Goal: Task Accomplishment & Management: Use online tool/utility

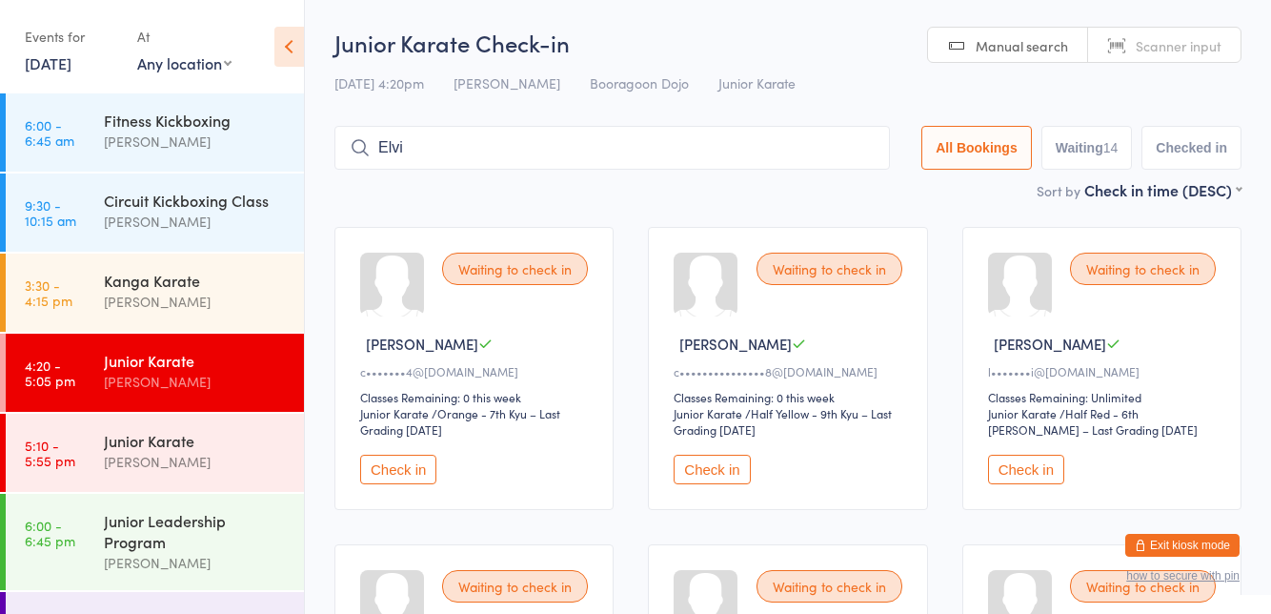
type input "Elvis"
click at [529, 145] on input "search" at bounding box center [608, 148] width 548 height 44
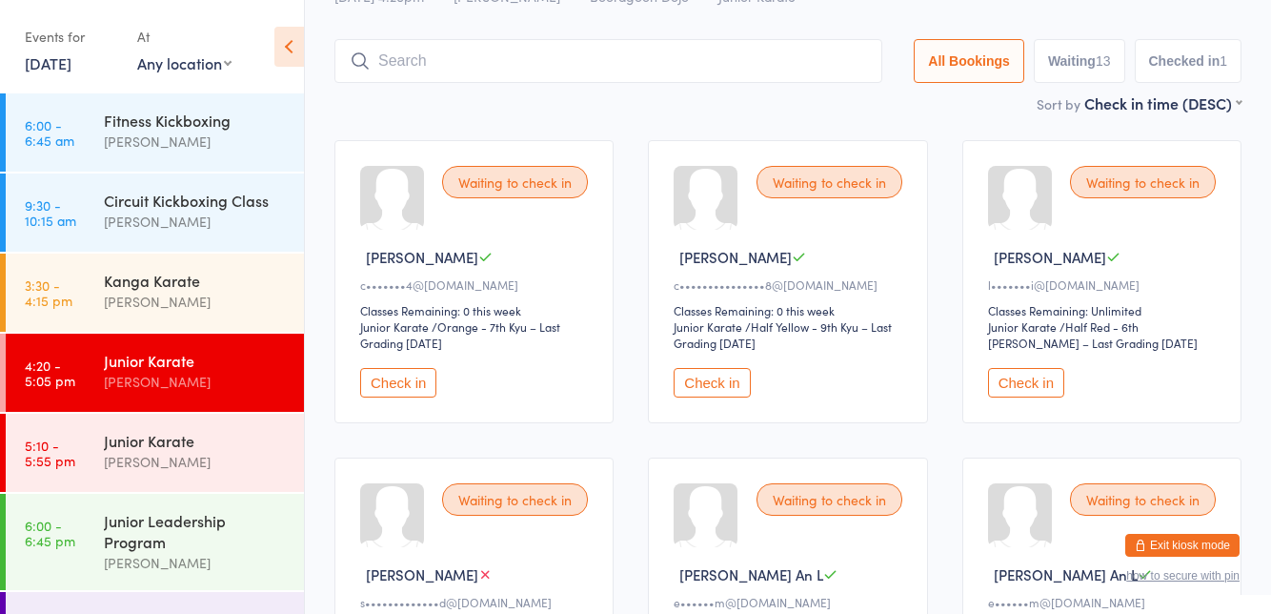
scroll to position [89, 0]
click at [999, 368] on button "Check in" at bounding box center [1026, 381] width 76 height 30
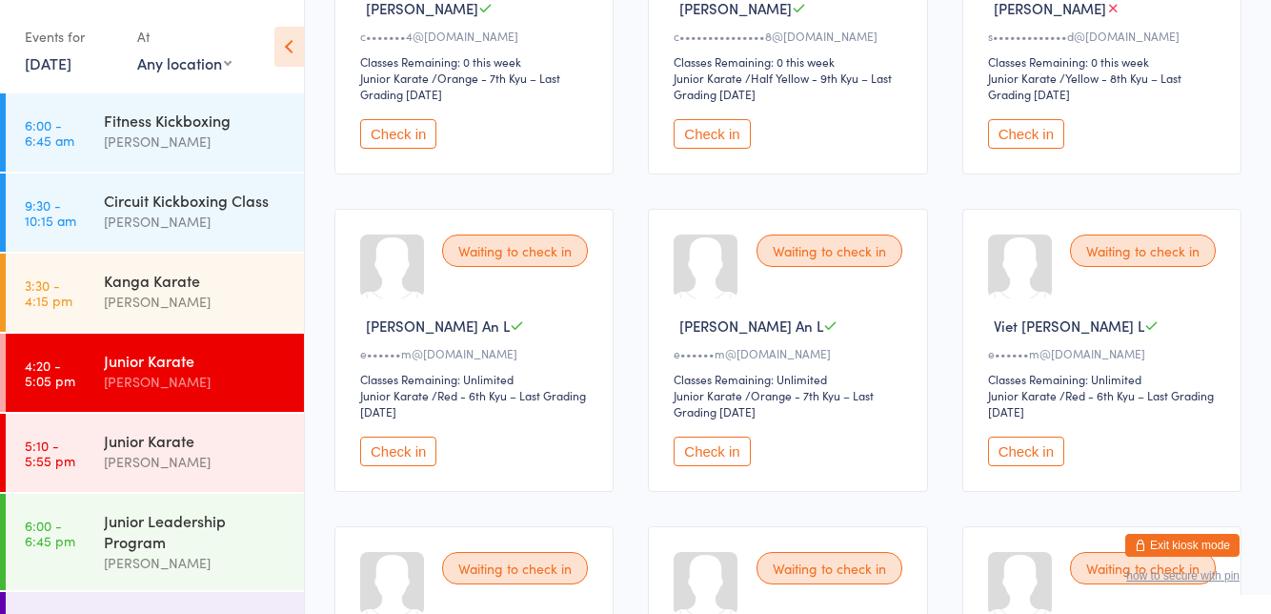
scroll to position [389, 0]
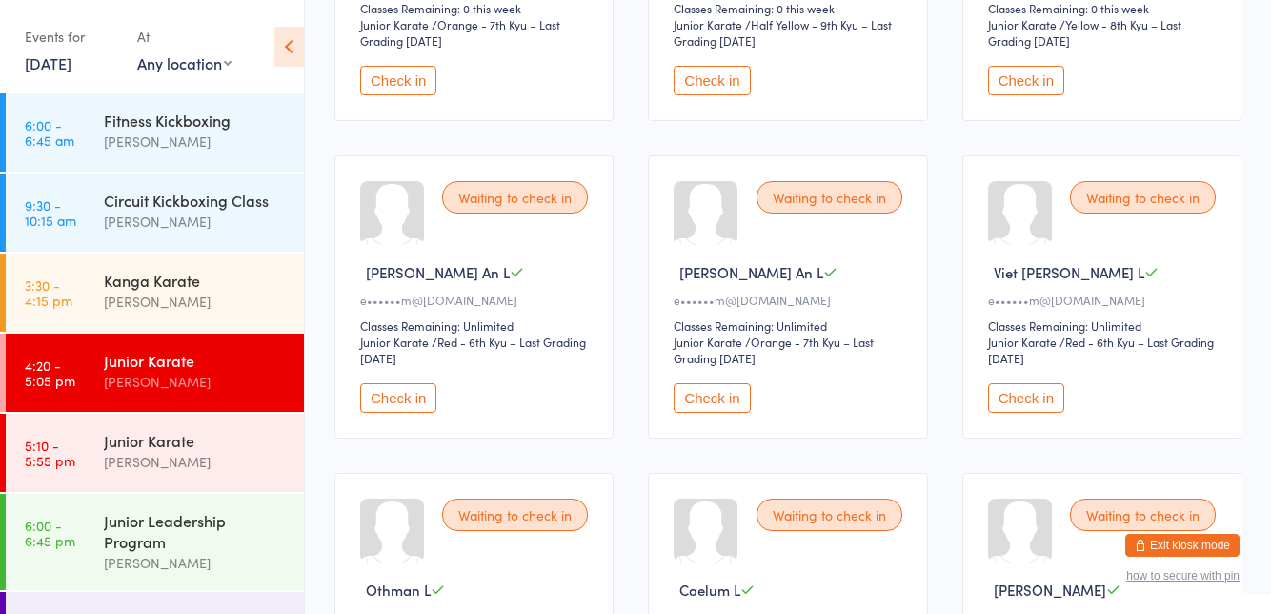
click at [1031, 399] on button "Check in" at bounding box center [1026, 398] width 76 height 30
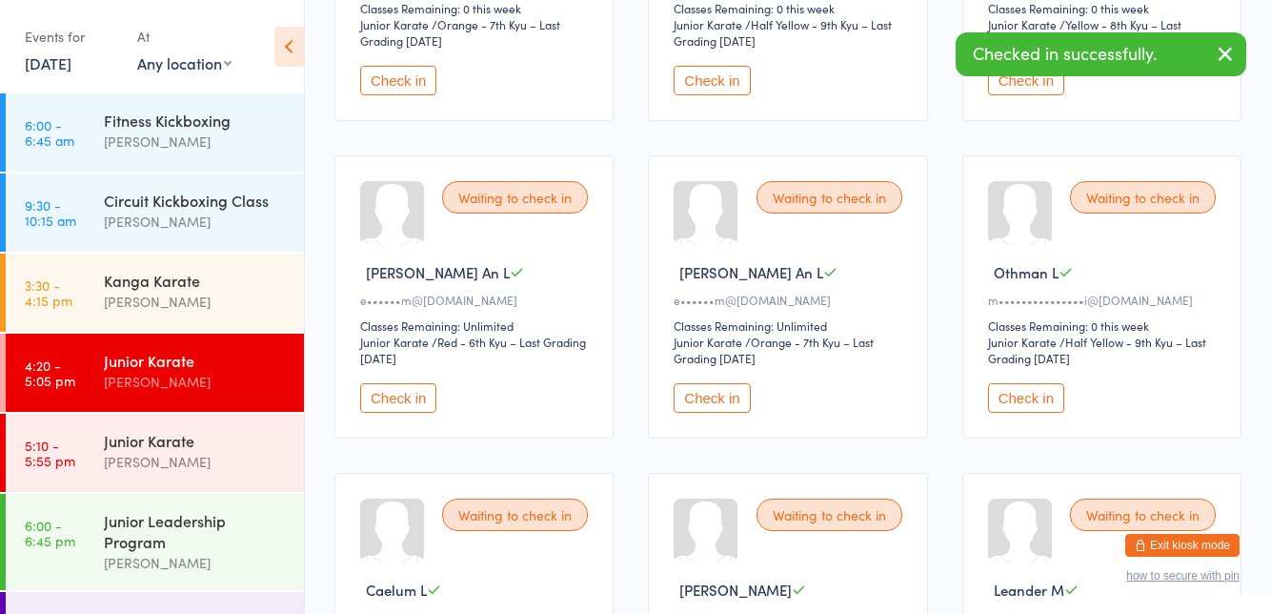
click at [392, 410] on button "Check in" at bounding box center [398, 398] width 76 height 30
click at [687, 408] on button "Check in" at bounding box center [712, 398] width 76 height 30
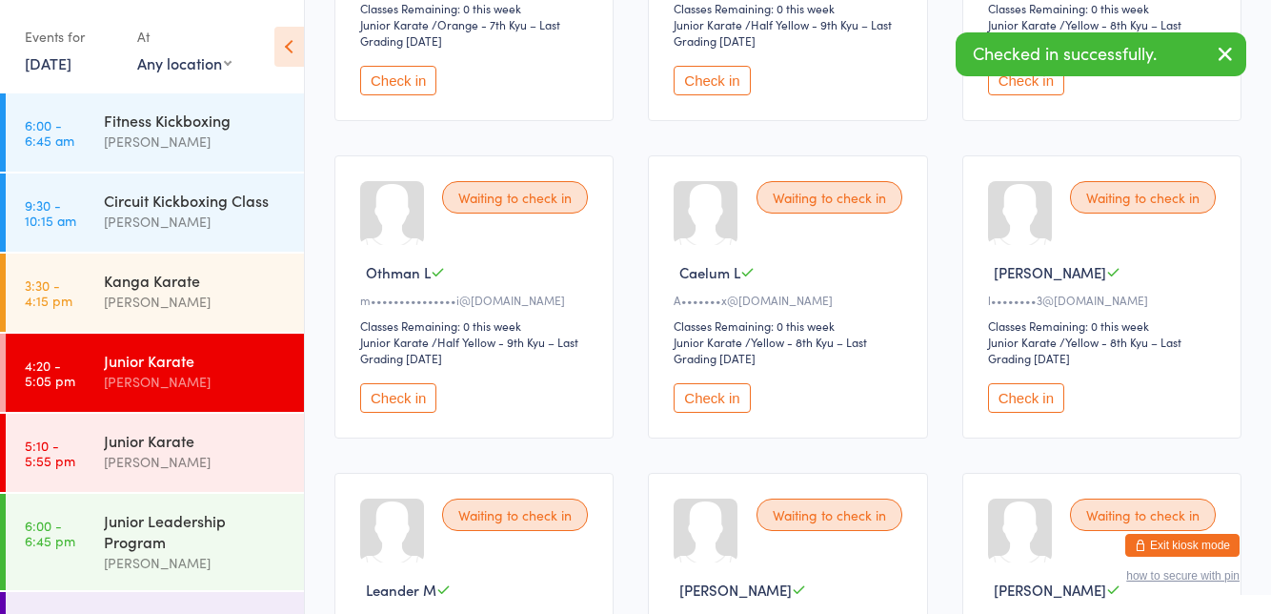
click at [0, 5] on div "Events for [DATE] [DATE] [DATE] Sun Mon Tue Wed Thu Fri Sat 36 31 01 02 03 04 0…" at bounding box center [152, 48] width 304 height 96
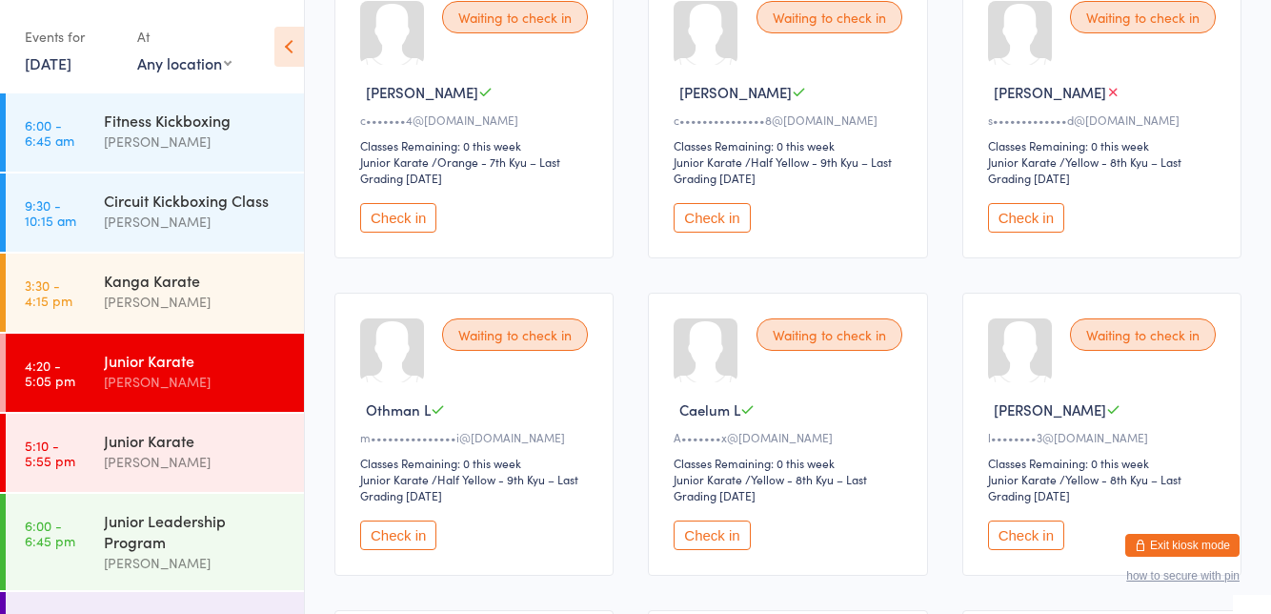
scroll to position [0, 0]
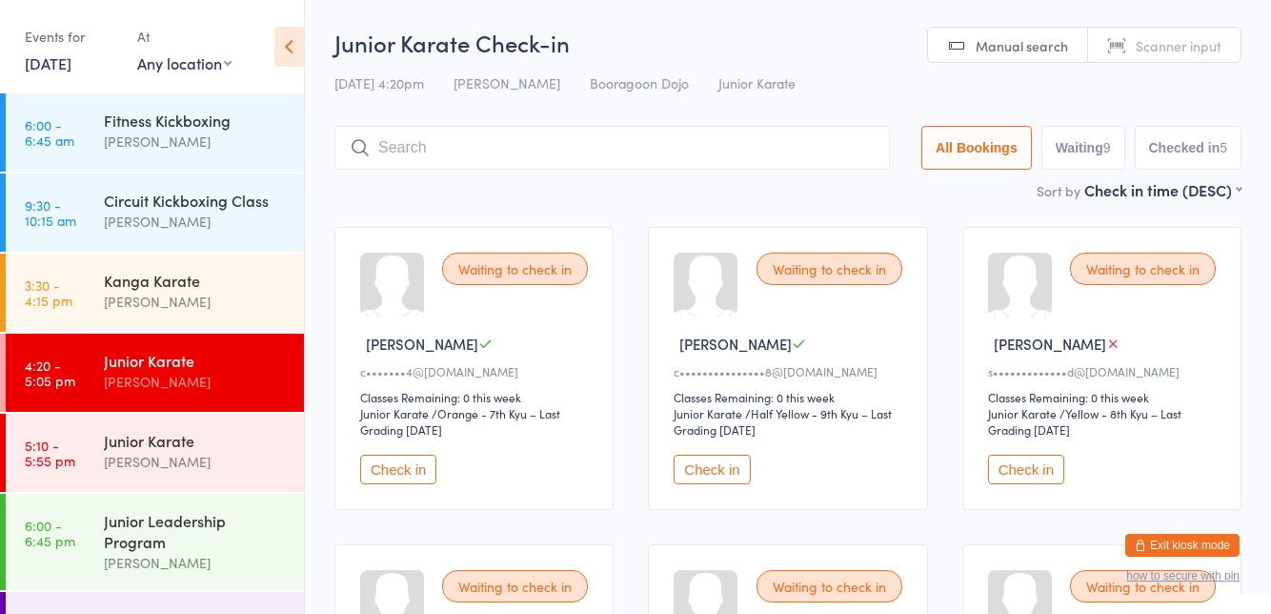
click at [466, 143] on input "search" at bounding box center [611, 148] width 555 height 44
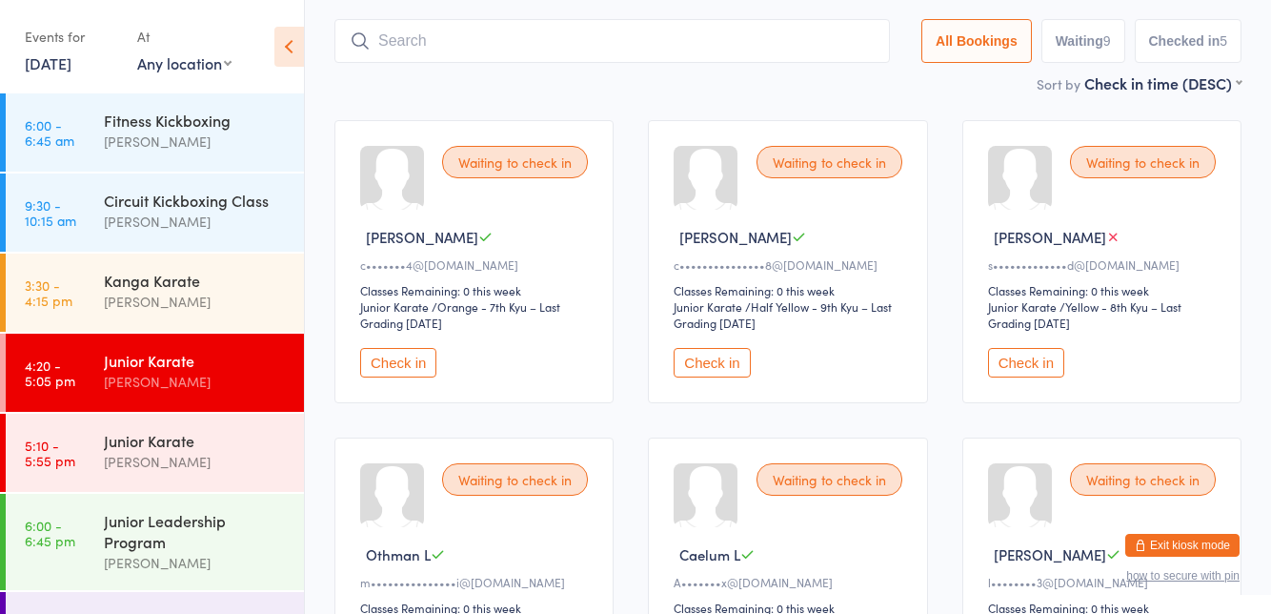
scroll to position [126, 0]
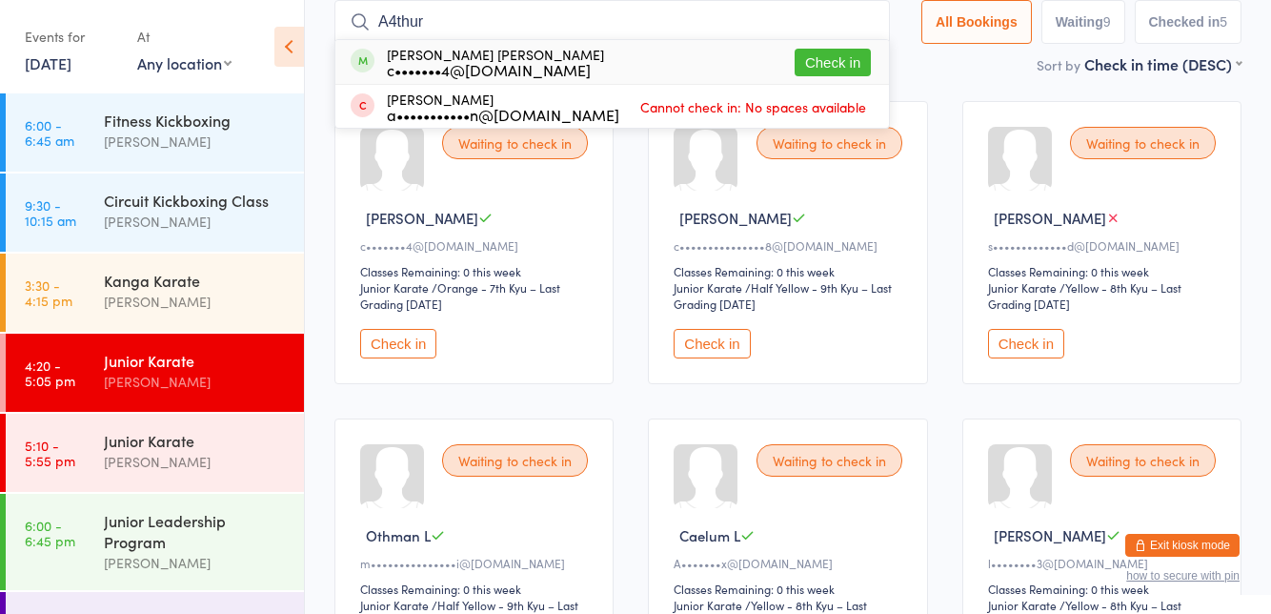
type input "A4thur"
click at [827, 61] on button "Check in" at bounding box center [833, 63] width 76 height 28
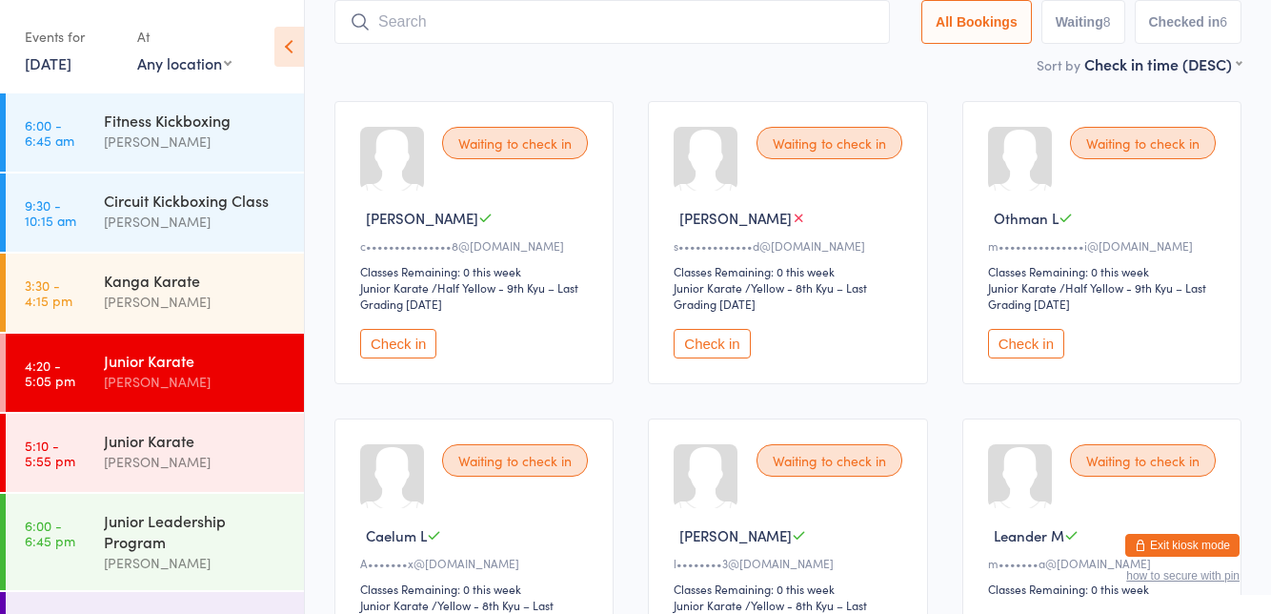
scroll to position [58, 0]
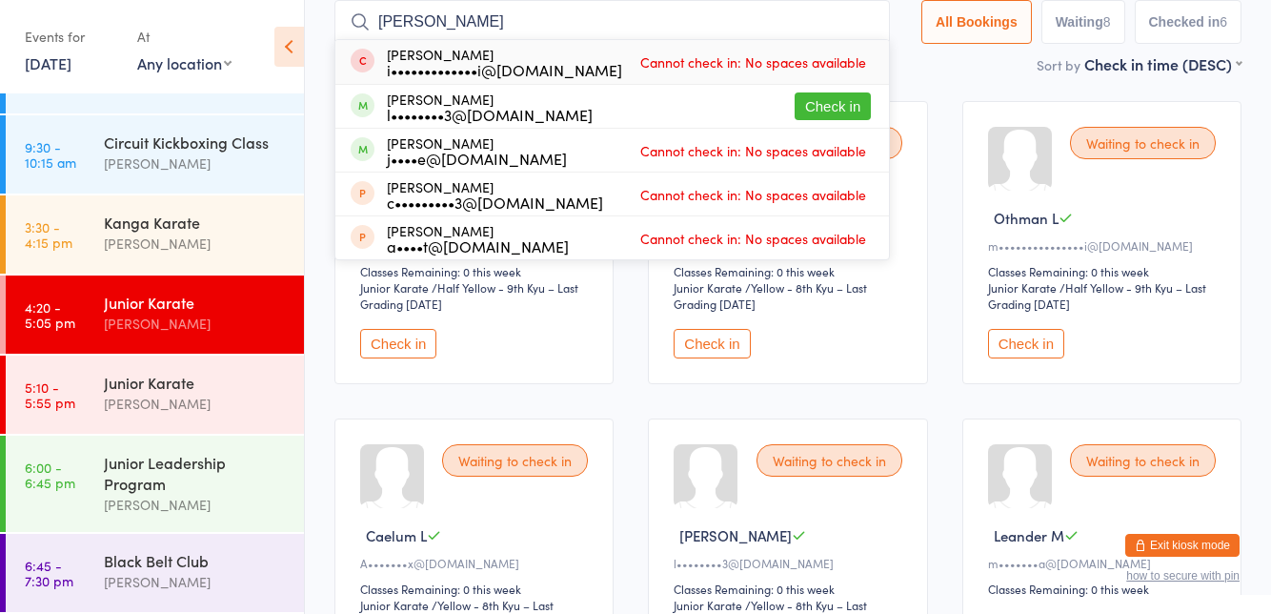
type input "[PERSON_NAME]"
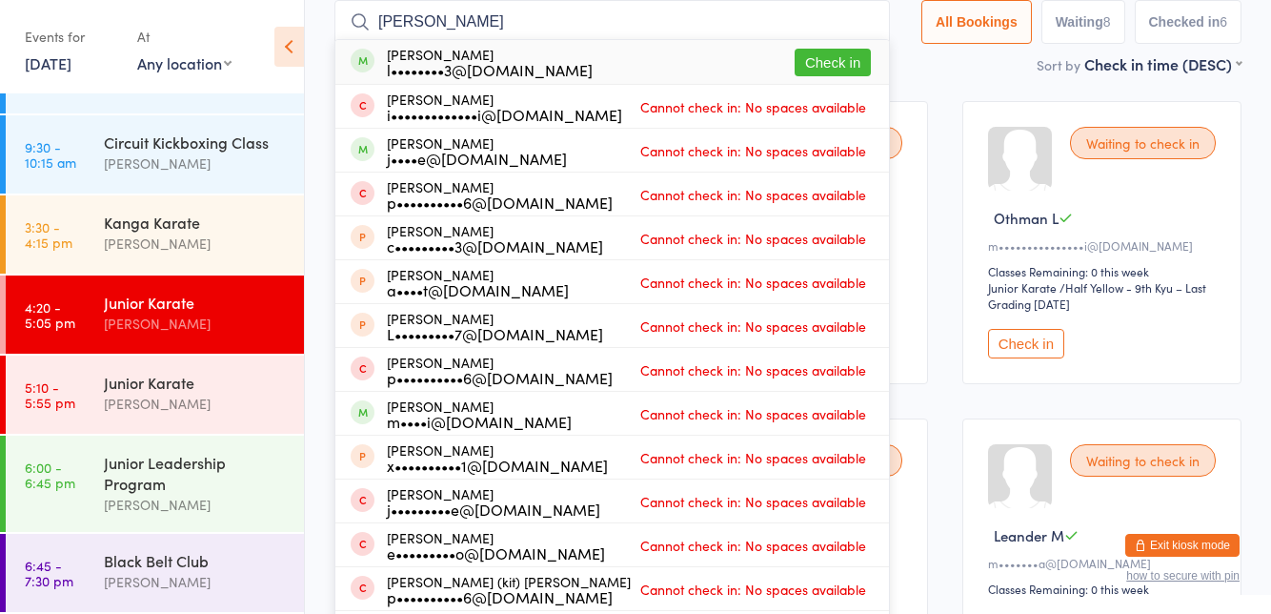
click at [830, 63] on button "Check in" at bounding box center [833, 63] width 76 height 28
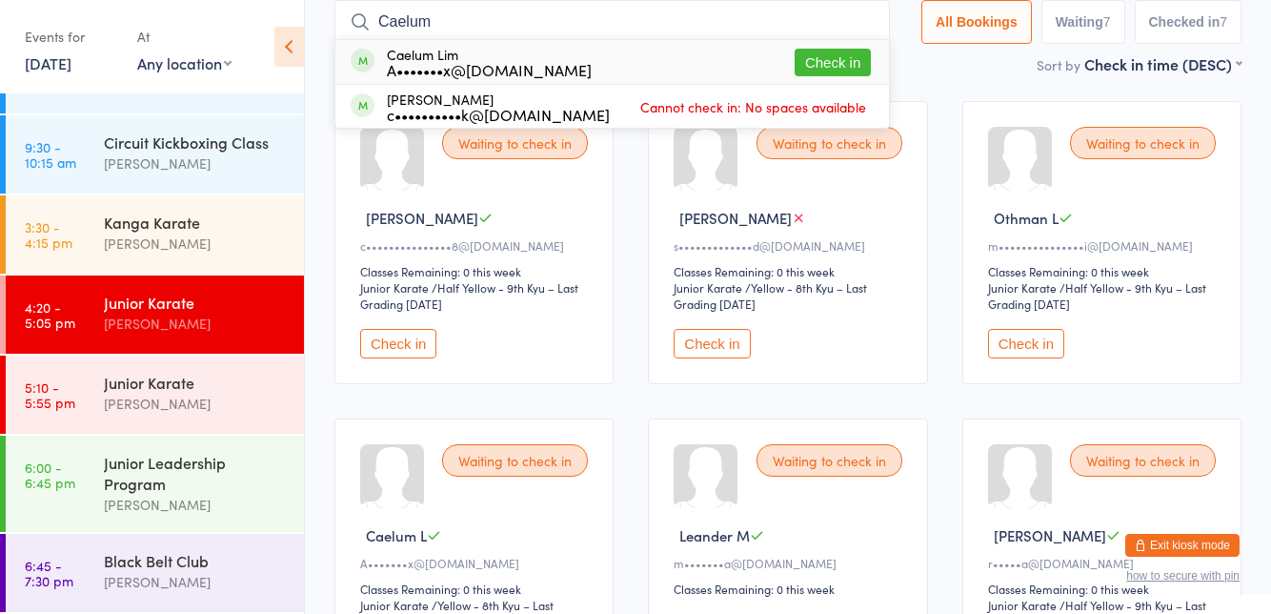
type input "Caelum"
click at [848, 64] on button "Check in" at bounding box center [833, 63] width 76 height 28
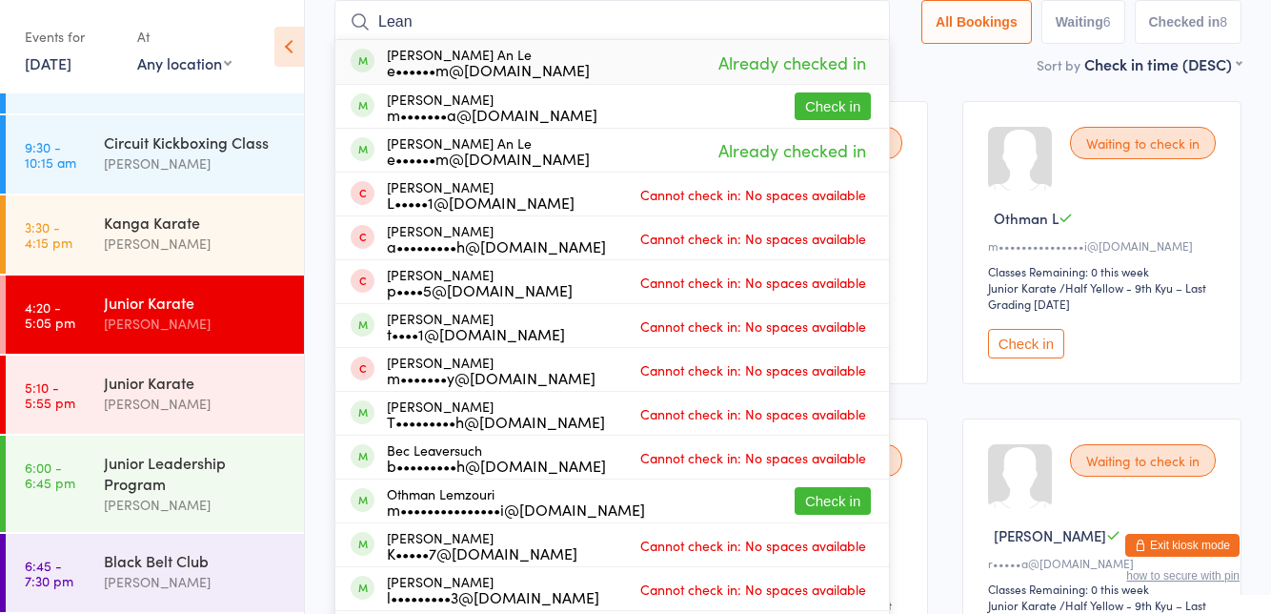
type input "Leander"
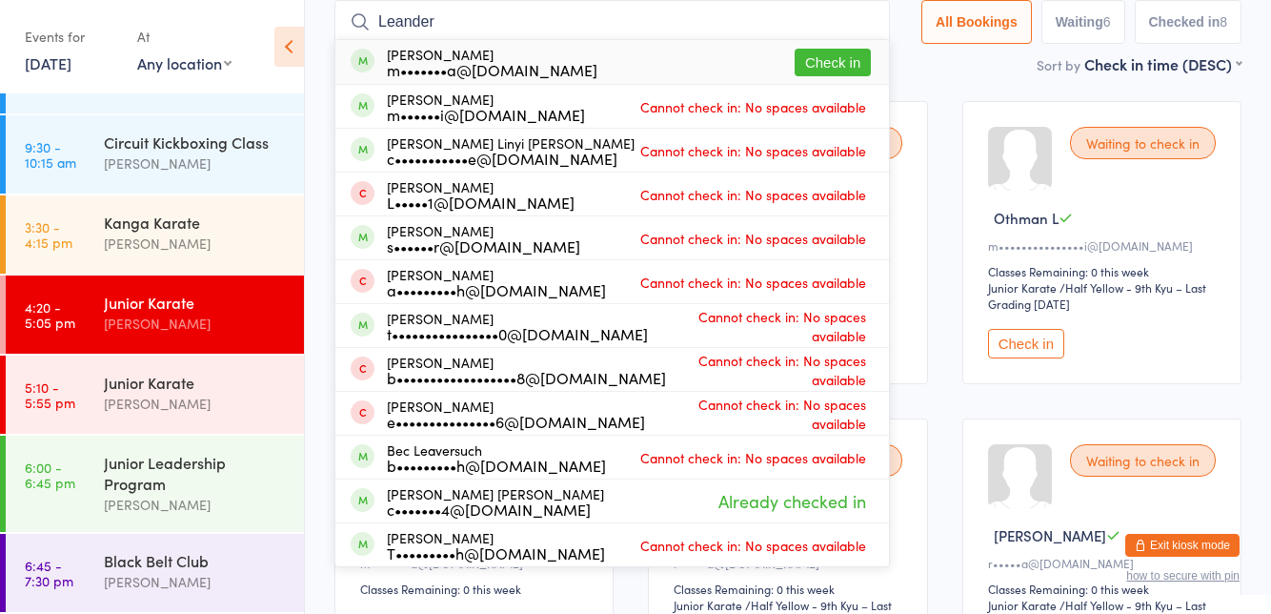
click at [849, 69] on button "Check in" at bounding box center [833, 63] width 76 height 28
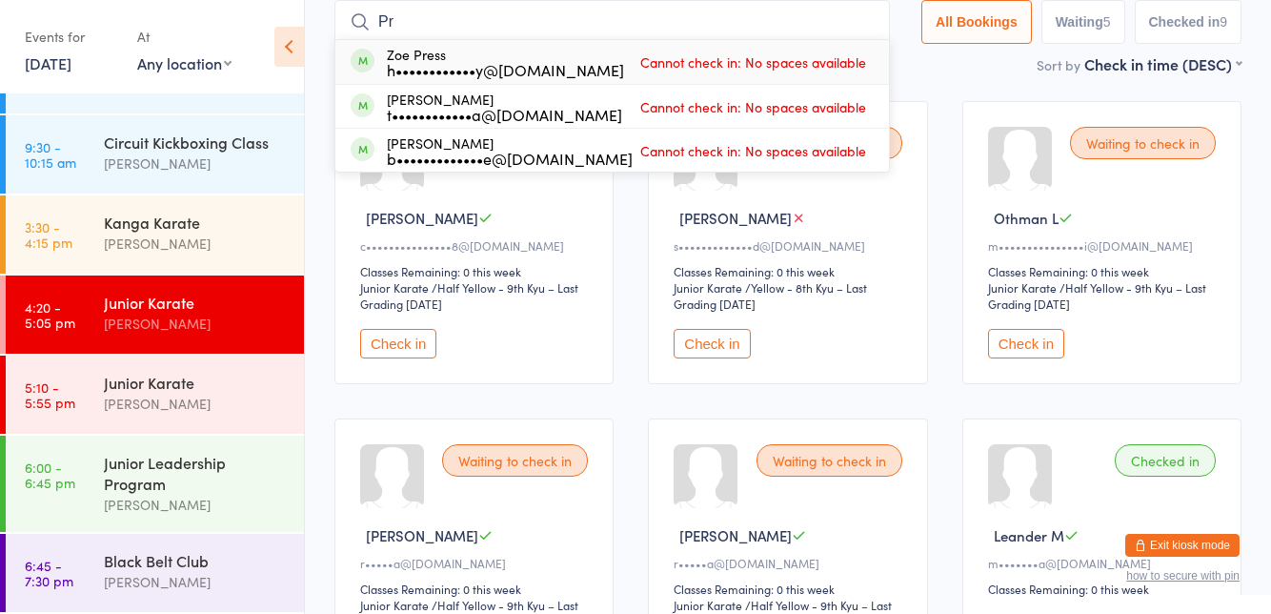
type input "[PERSON_NAME]"
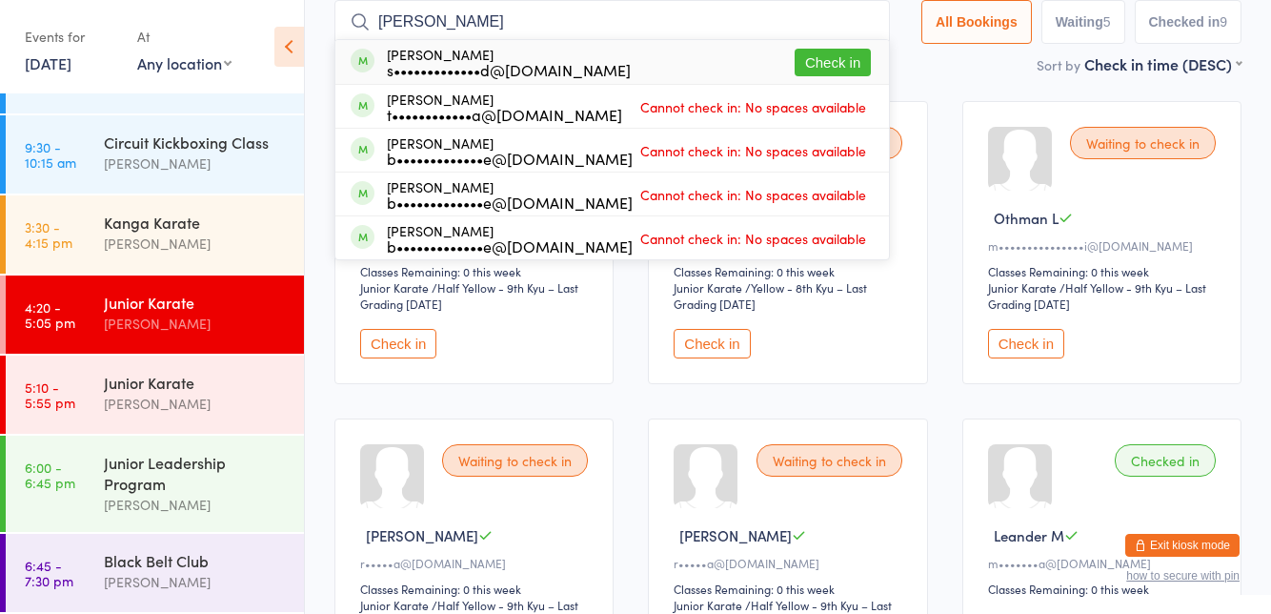
click at [848, 70] on button "Check in" at bounding box center [833, 63] width 76 height 28
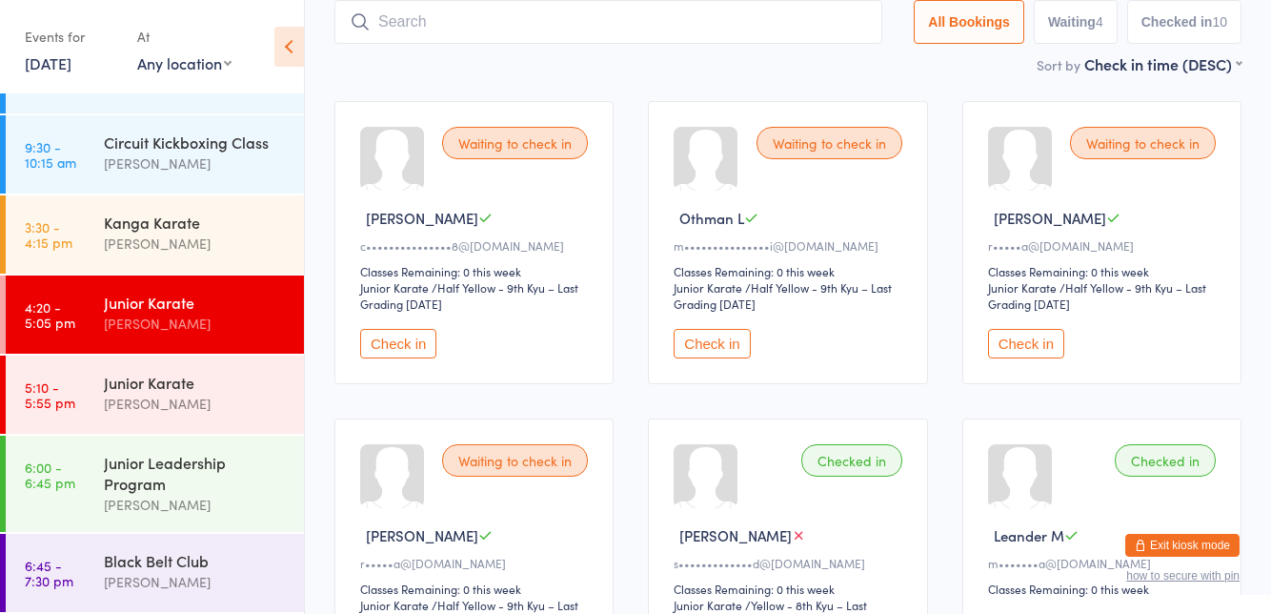
click at [718, 349] on button "Check in" at bounding box center [712, 344] width 76 height 30
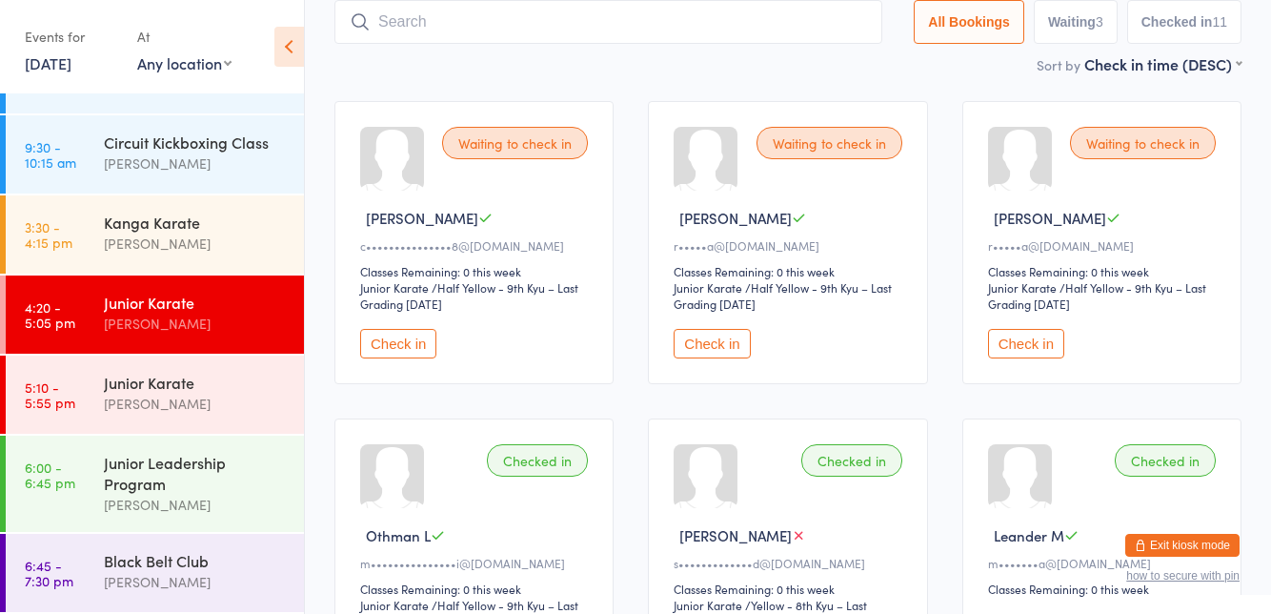
click at [532, 13] on input "search" at bounding box center [608, 22] width 548 height 44
type input "Caelum"
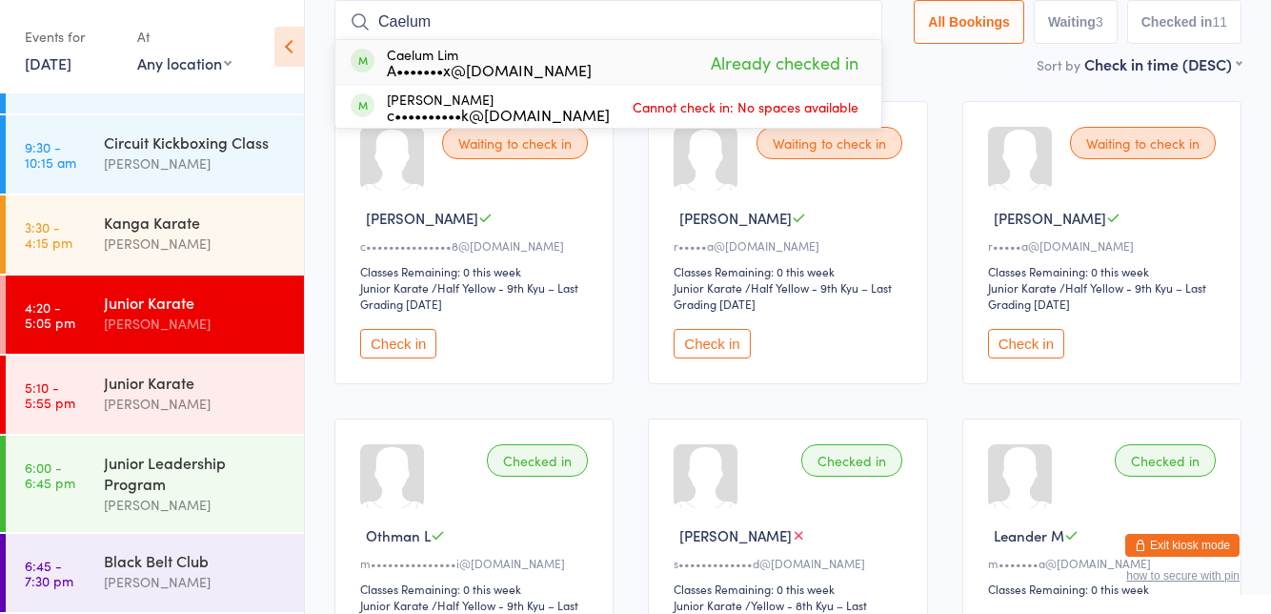
click at [882, 30] on input "Caelum" at bounding box center [608, 22] width 548 height 44
click at [878, 32] on input "Caelum" at bounding box center [608, 22] width 548 height 44
click at [865, 22] on input "Caelum" at bounding box center [608, 22] width 548 height 44
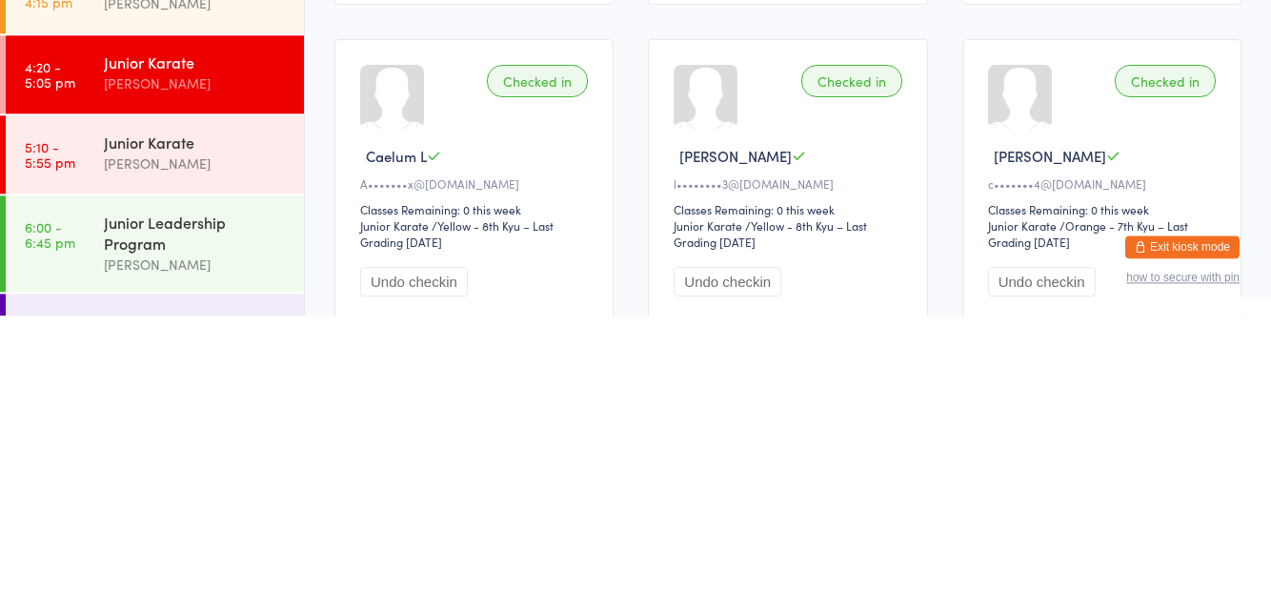
scroll to position [139, 0]
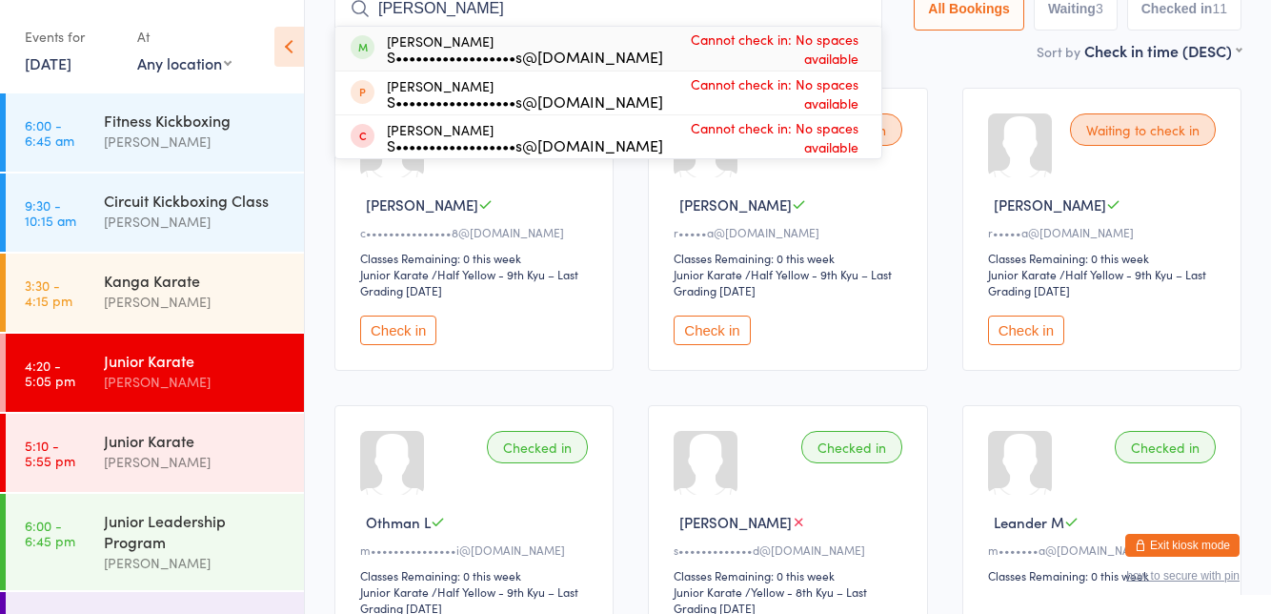
type input "[PERSON_NAME]"
click at [570, 67] on div "[PERSON_NAME] Junior S••••••••••••••••••s@[DOMAIN_NAME] Cannot check in: No spa…" at bounding box center [608, 49] width 546 height 44
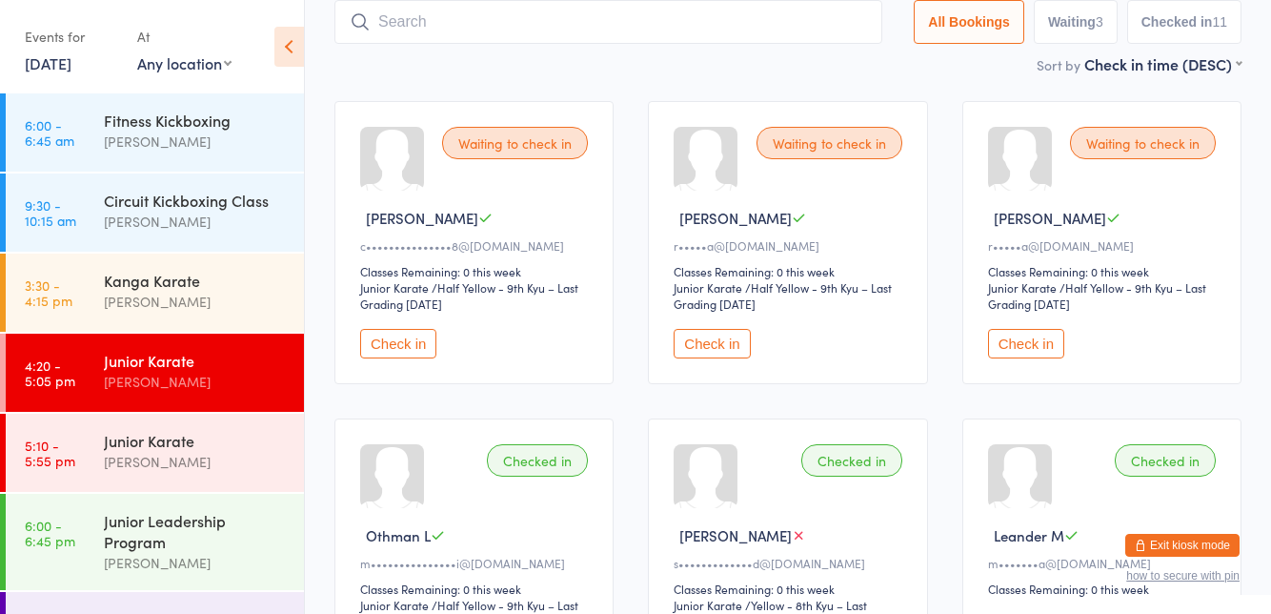
click at [187, 428] on div "Junior Karate [PERSON_NAME]" at bounding box center [204, 450] width 200 height 75
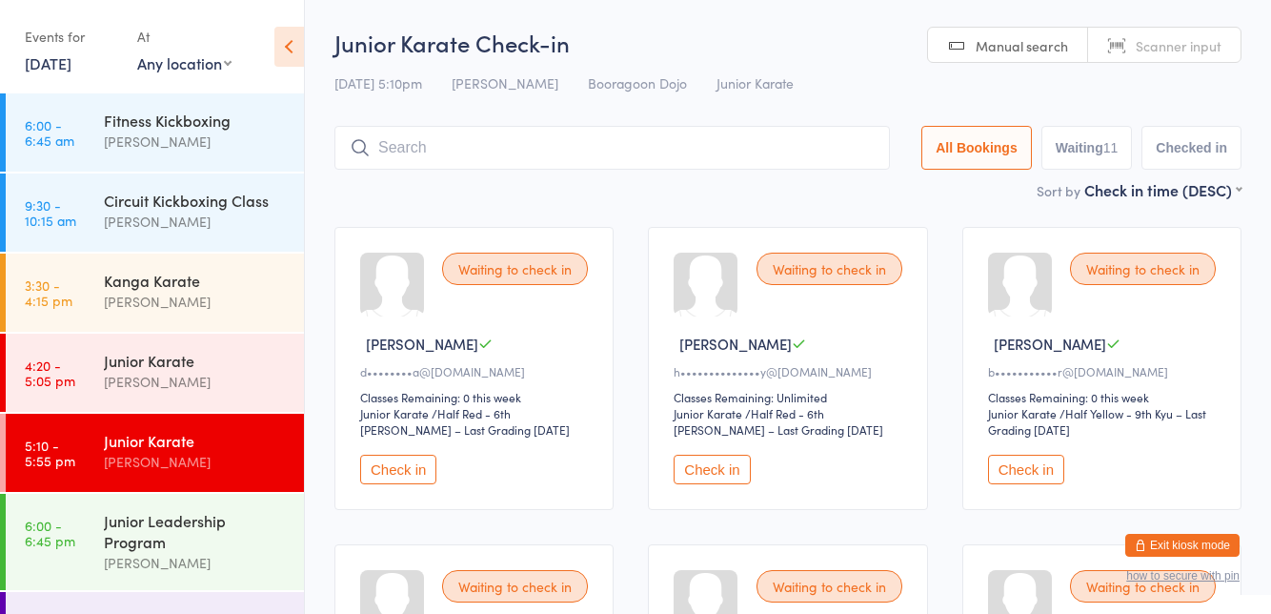
scroll to position [58, 0]
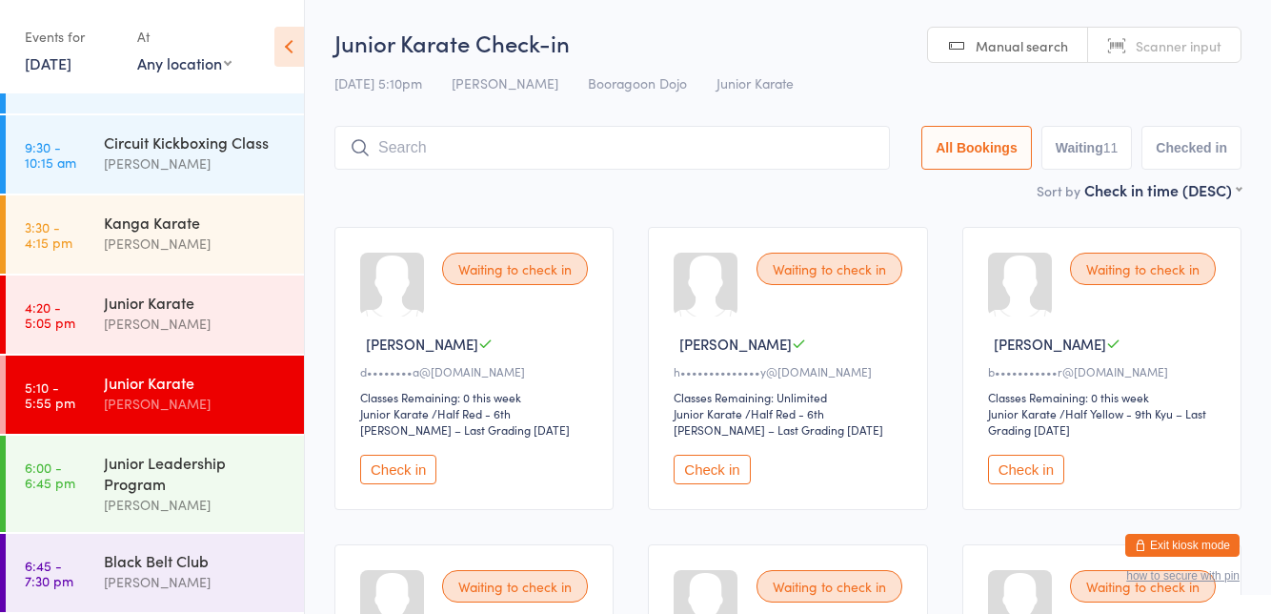
click at [421, 151] on input "search" at bounding box center [611, 148] width 555 height 44
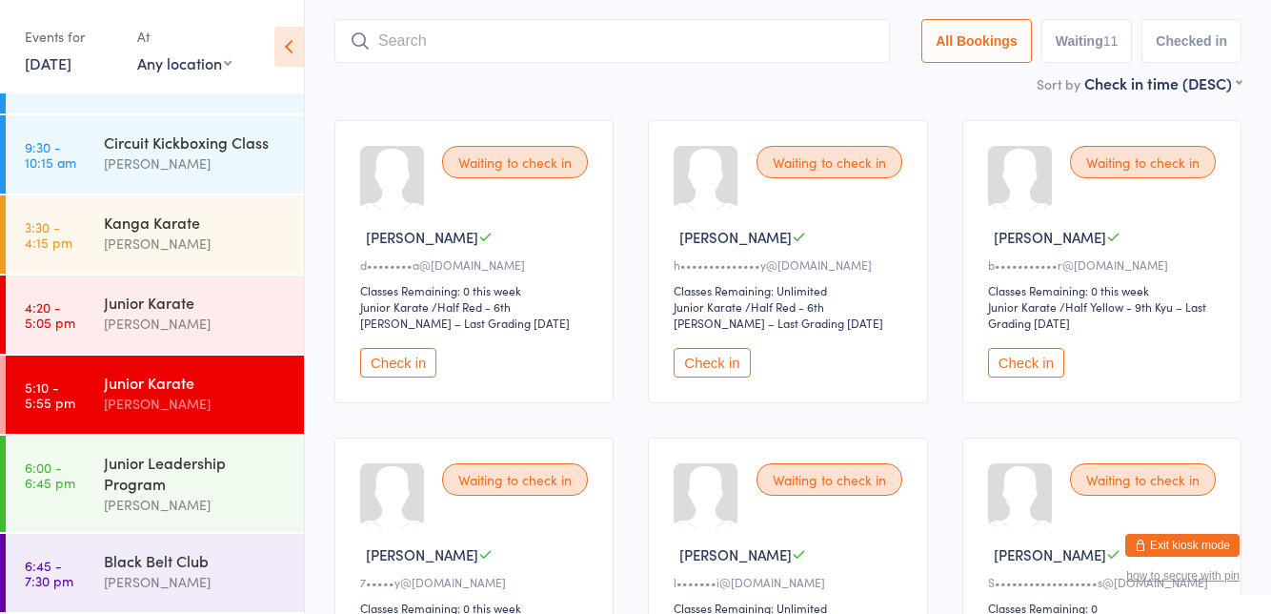
scroll to position [126, 0]
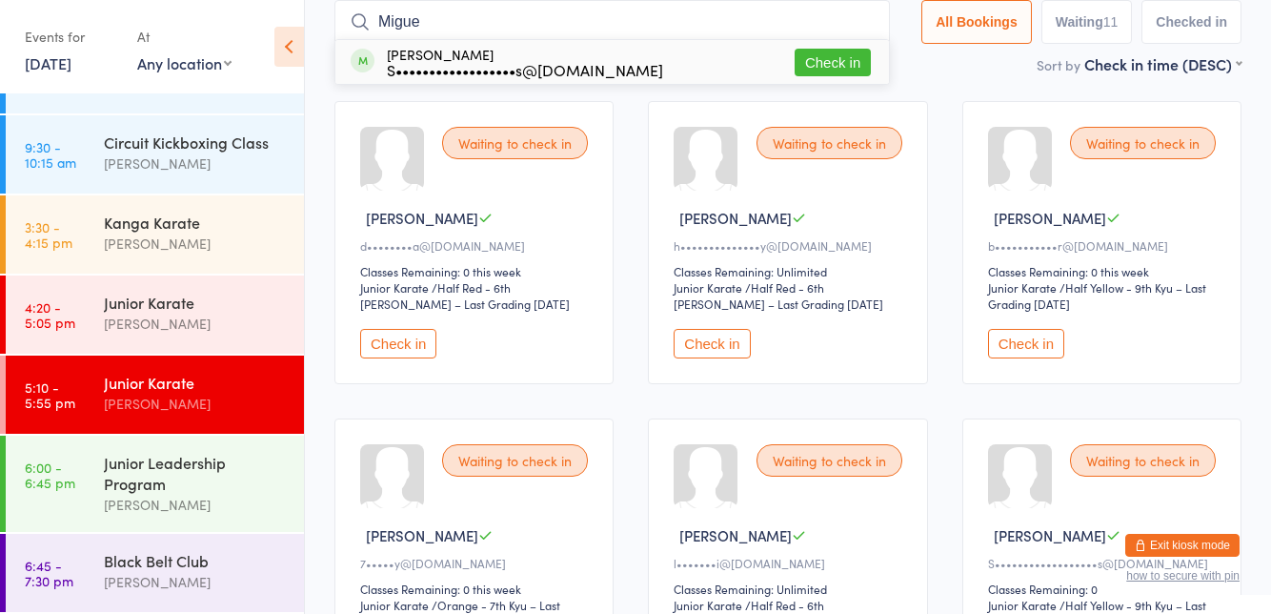
type input "[PERSON_NAME]"
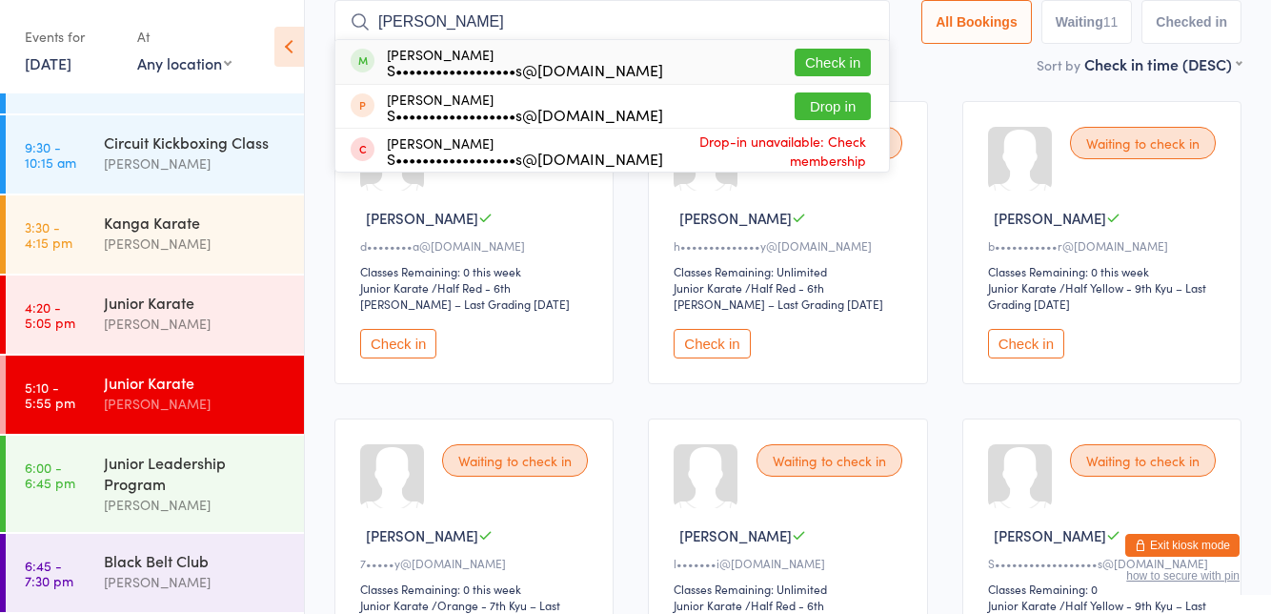
click at [819, 64] on button "Check in" at bounding box center [833, 63] width 76 height 28
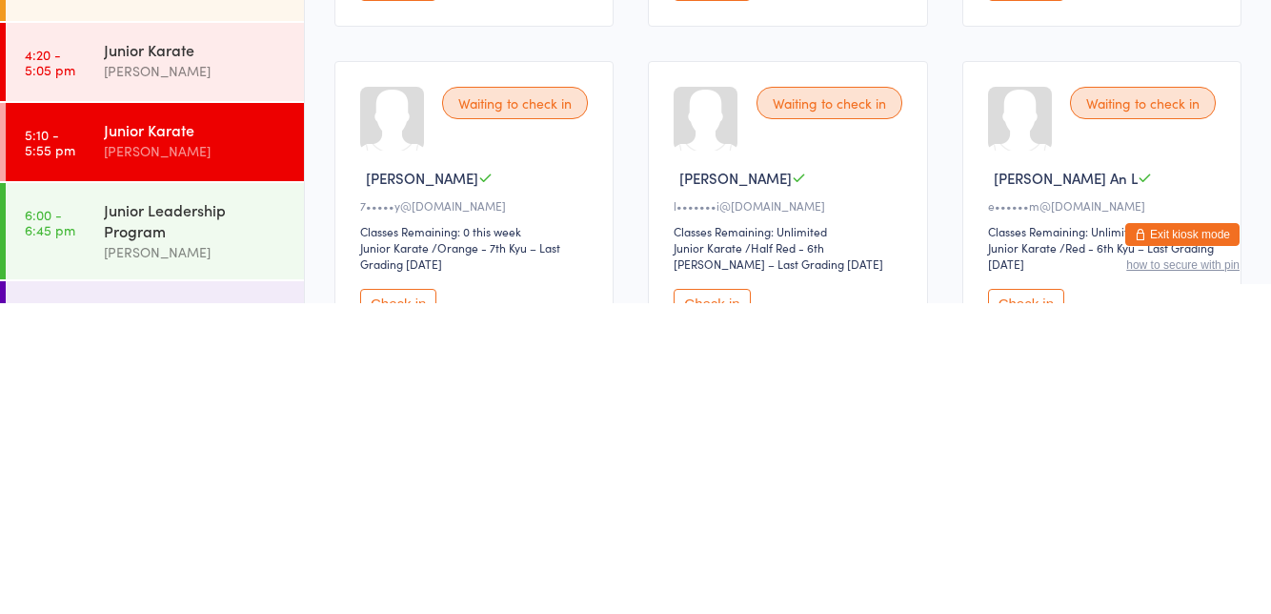
click at [397, 613] on button "Check in" at bounding box center [398, 614] width 76 height 30
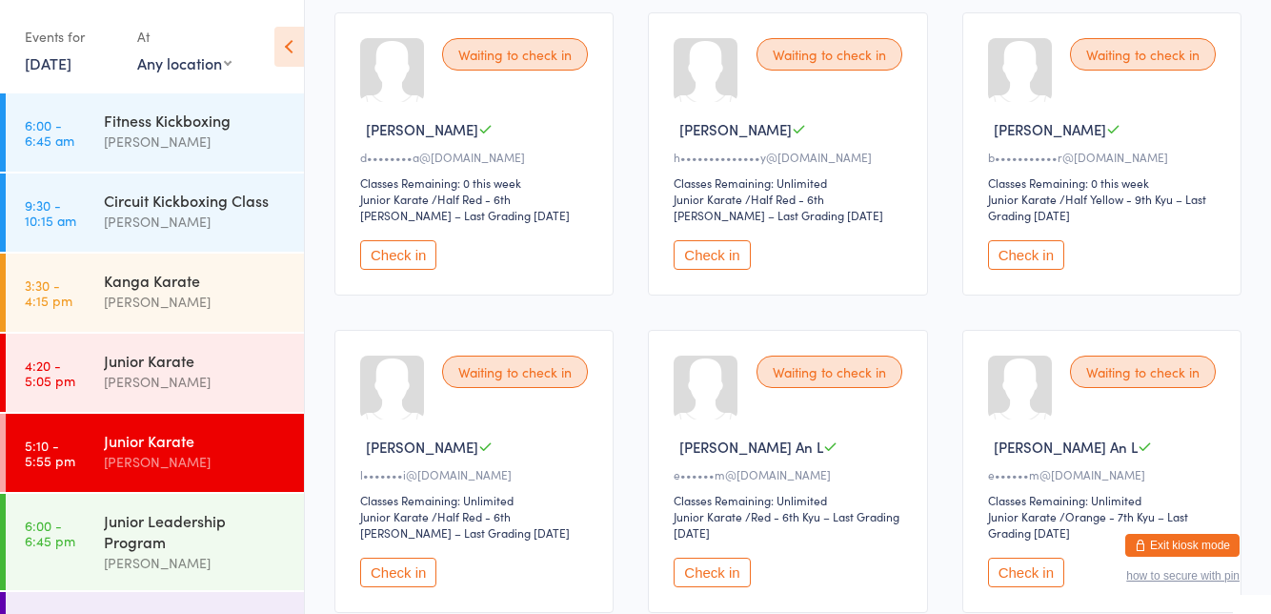
scroll to position [214, 0]
click at [1032, 261] on button "Check in" at bounding box center [1026, 255] width 76 height 30
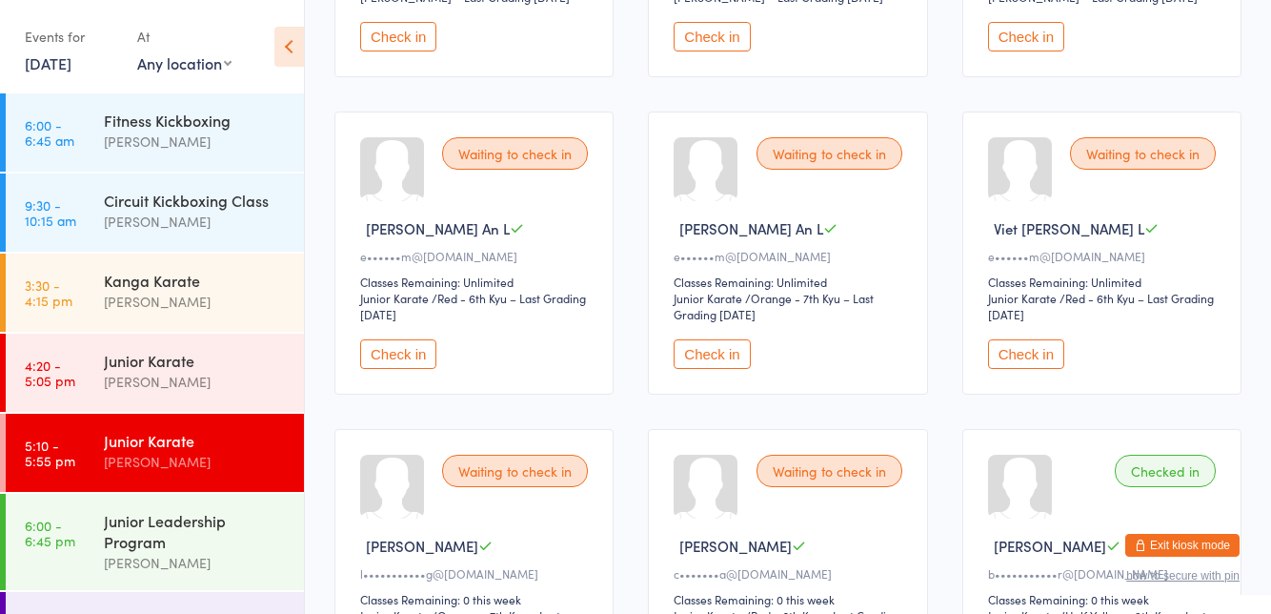
scroll to position [0, 0]
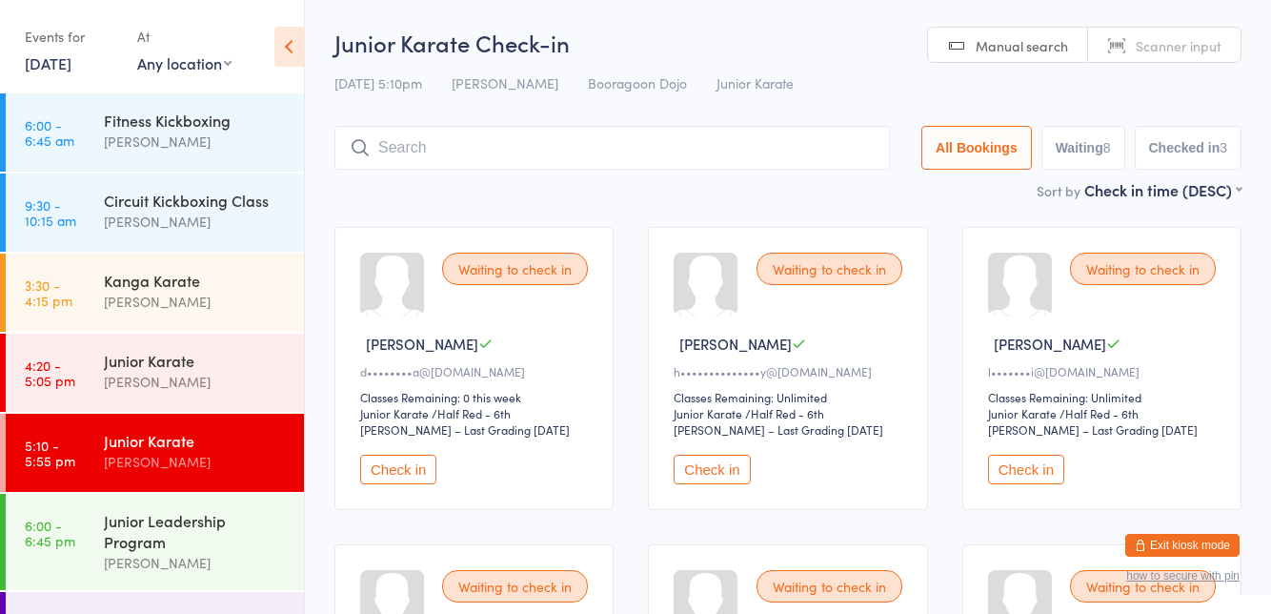
click at [712, 475] on button "Check in" at bounding box center [712, 469] width 76 height 30
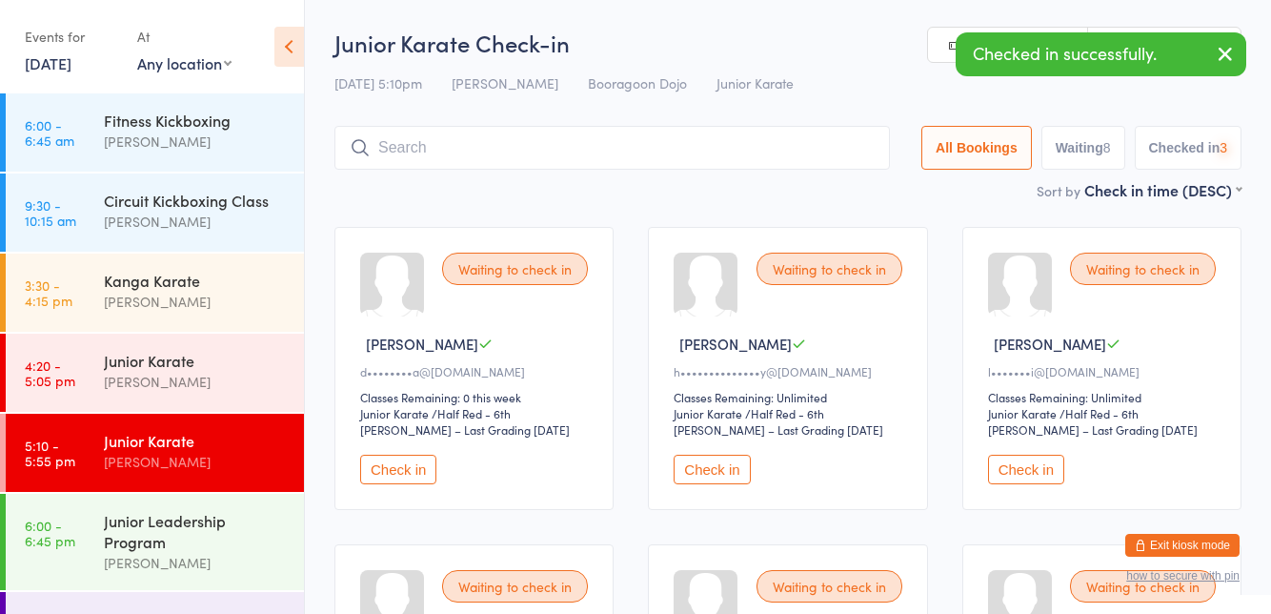
click at [389, 474] on button "Check in" at bounding box center [398, 469] width 76 height 30
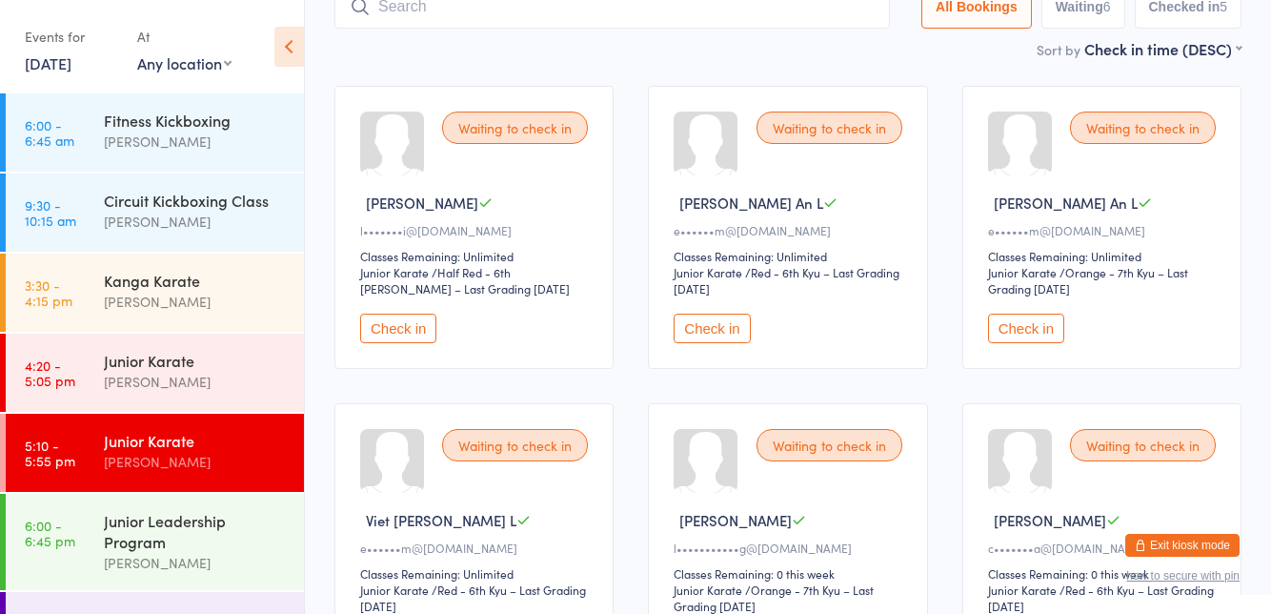
scroll to position [160, 0]
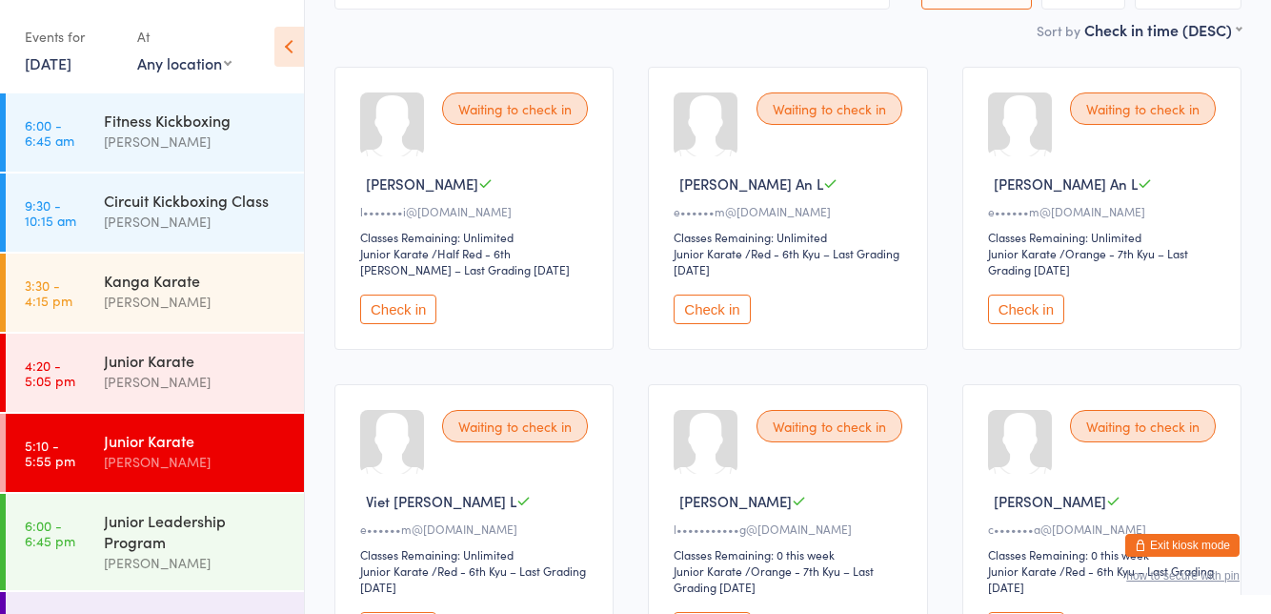
click at [412, 613] on button "Check in" at bounding box center [398, 627] width 76 height 30
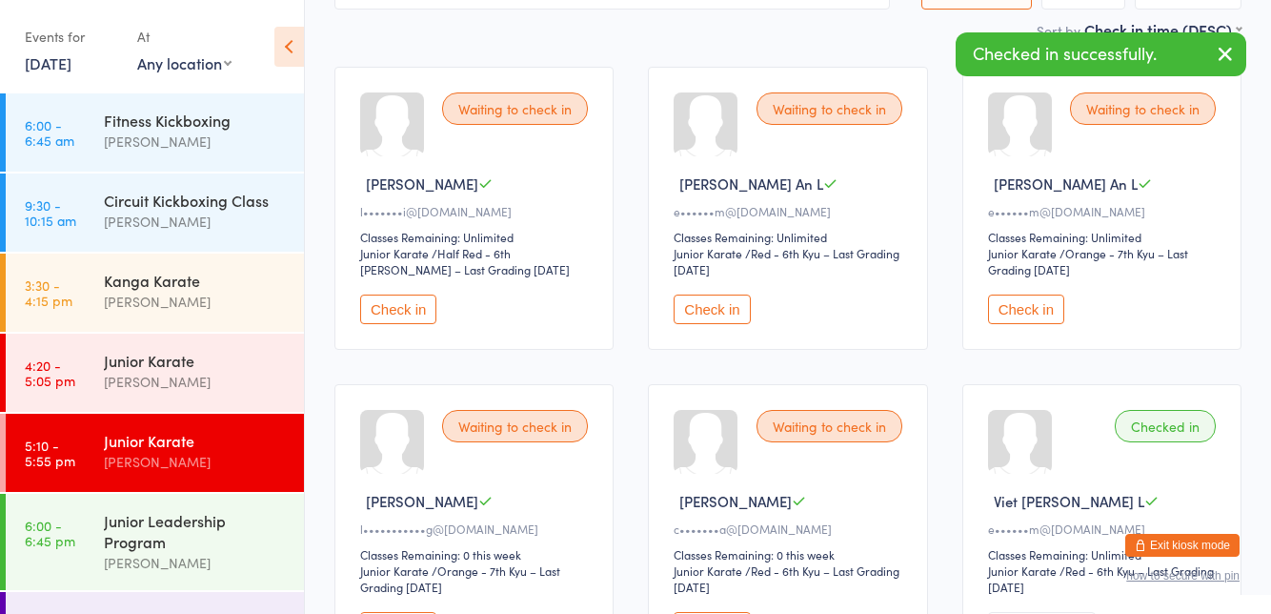
click at [709, 308] on button "Check in" at bounding box center [712, 309] width 76 height 30
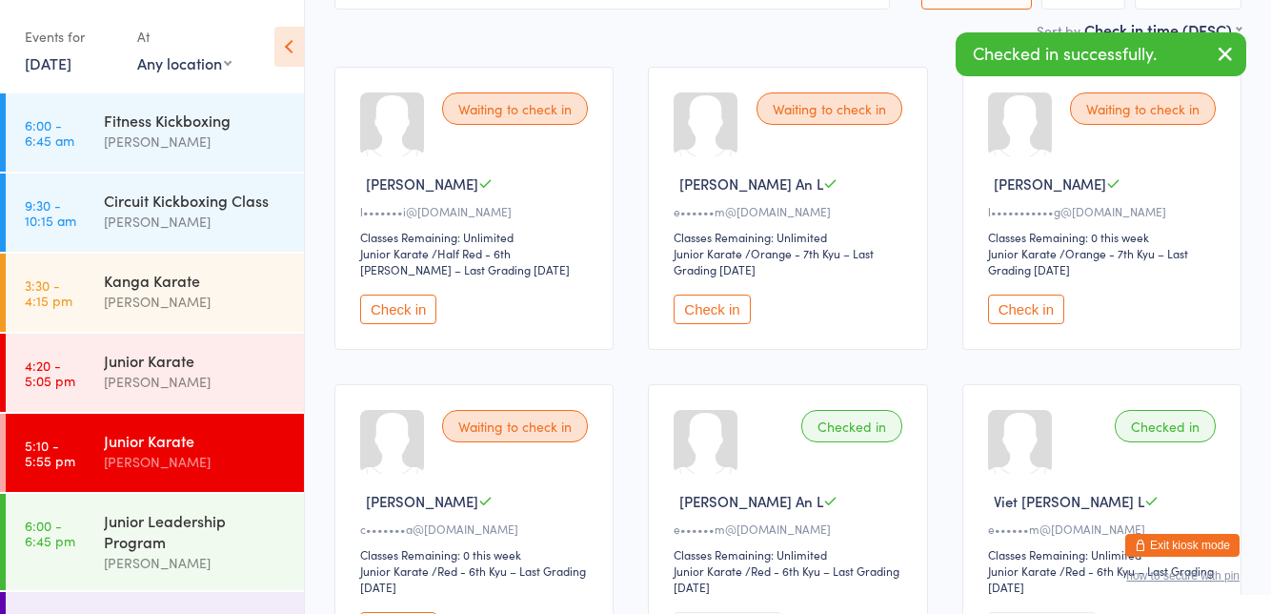
click at [704, 312] on button "Check in" at bounding box center [712, 309] width 76 height 30
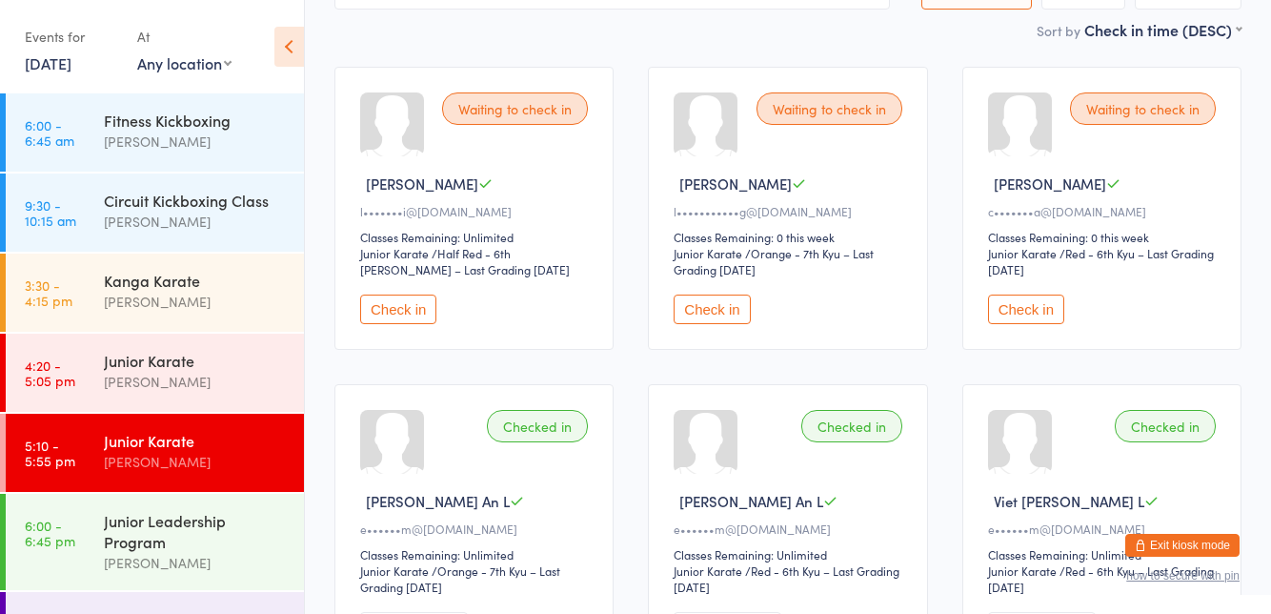
click at [368, 295] on button "Check in" at bounding box center [398, 309] width 76 height 30
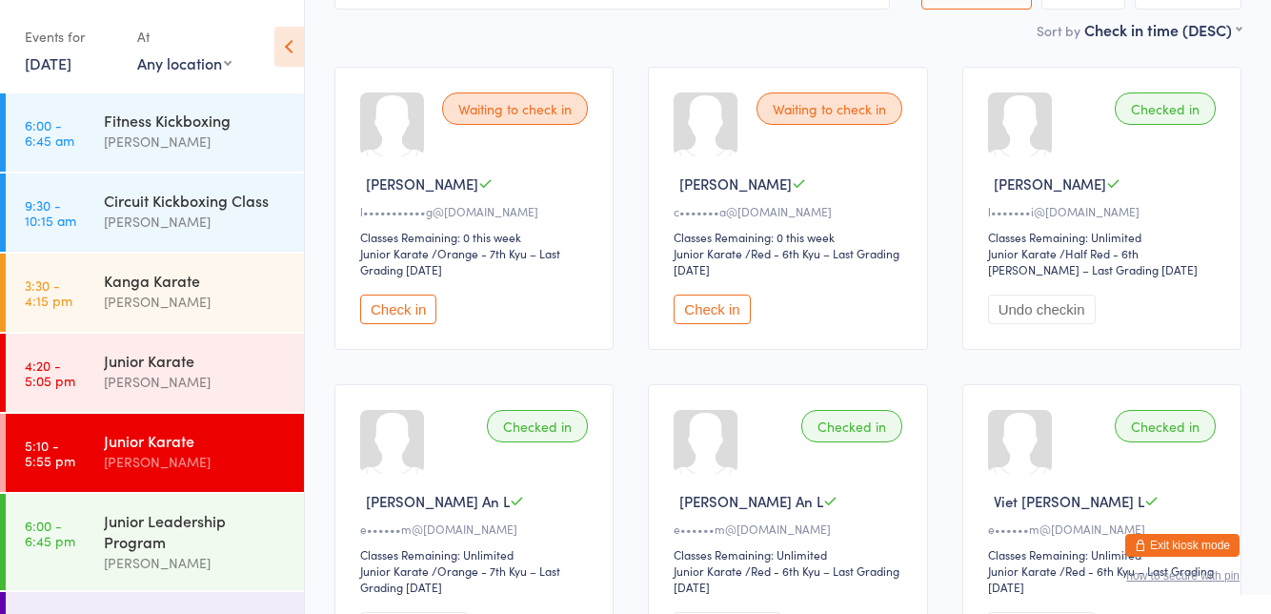
click at [773, 27] on div "Sort by Check in time (DESC) First name (ASC) First name (DESC) Last name (ASC)…" at bounding box center [787, 29] width 907 height 21
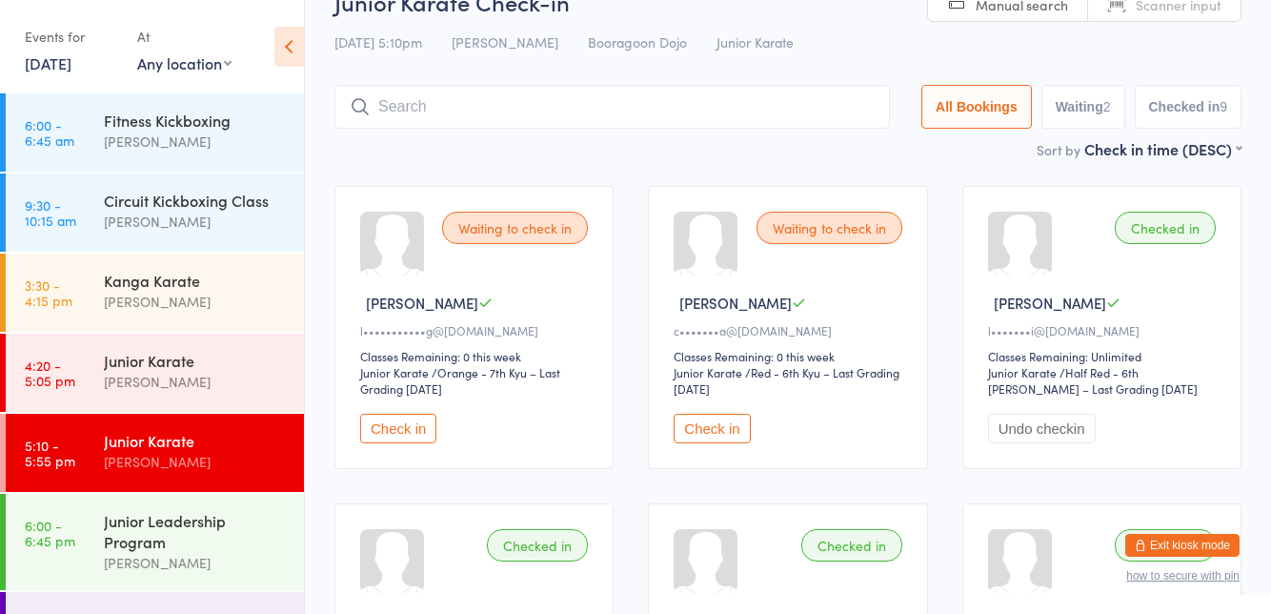
scroll to position [0, 0]
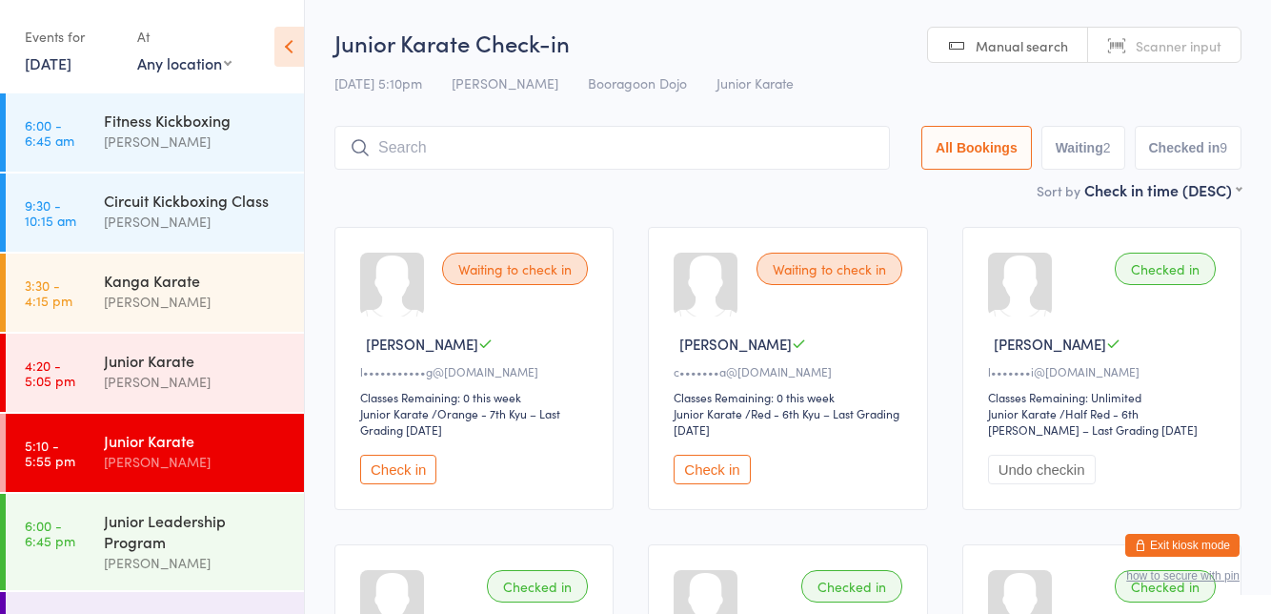
click at [707, 143] on input "search" at bounding box center [611, 148] width 555 height 44
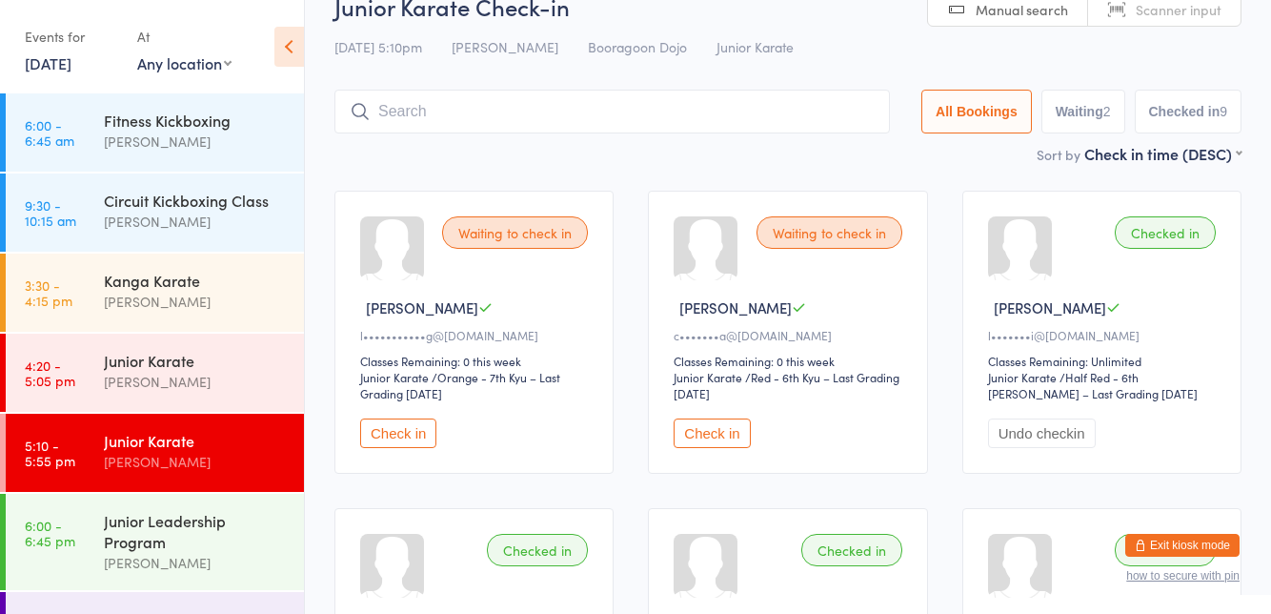
scroll to position [126, 0]
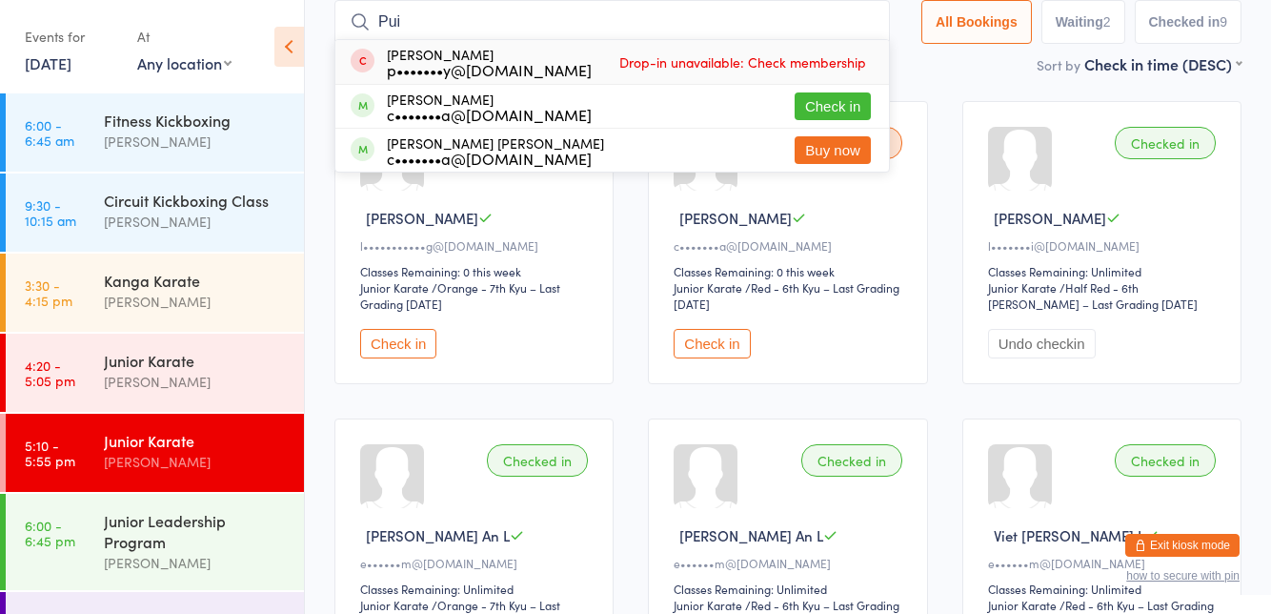
type input "Pui"
click at [623, 107] on div "[PERSON_NAME] c•••••••a@[DOMAIN_NAME] Check in" at bounding box center [611, 106] width 553 height 43
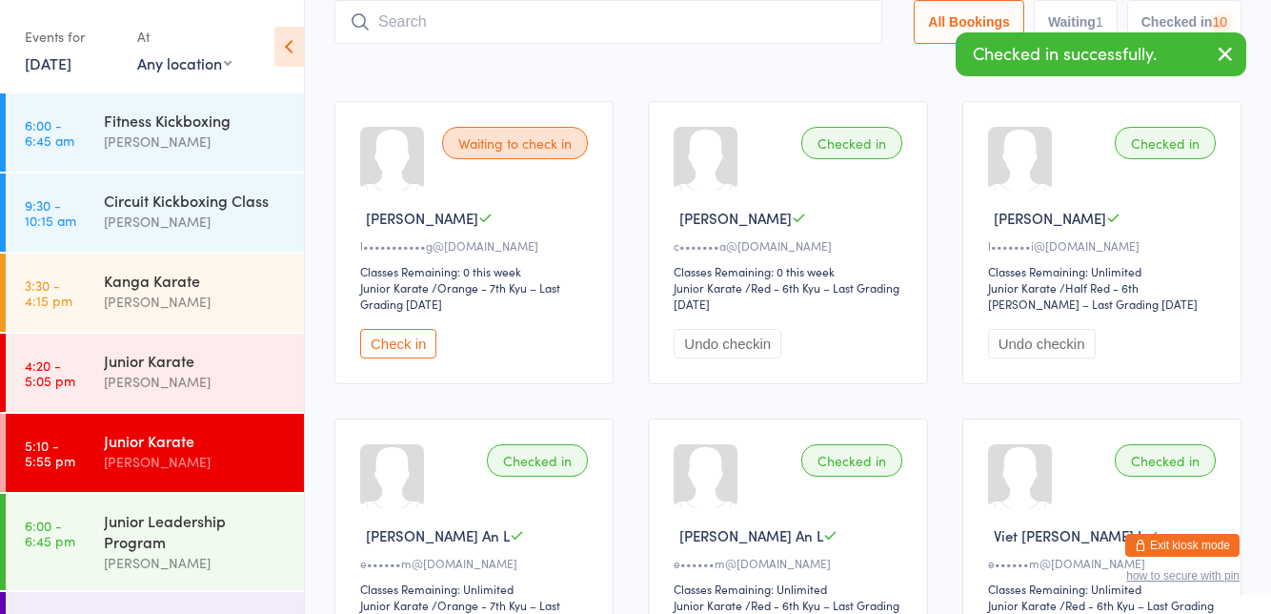
scroll to position [58, 0]
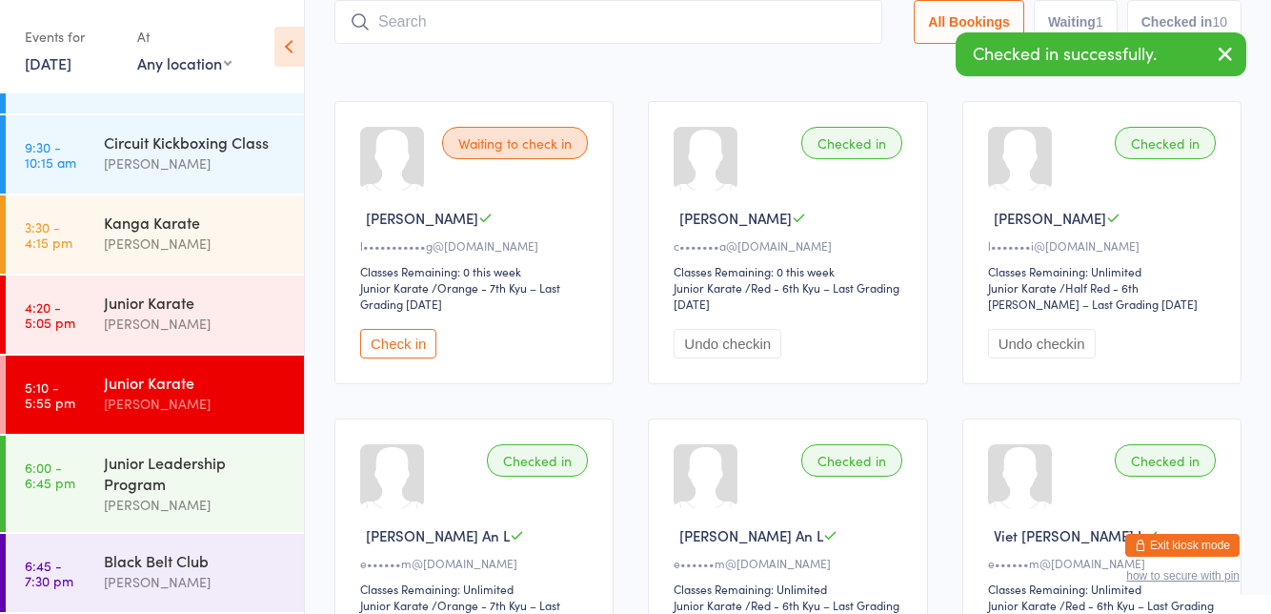
click at [191, 486] on div "Junior Leadership Program" at bounding box center [196, 473] width 184 height 42
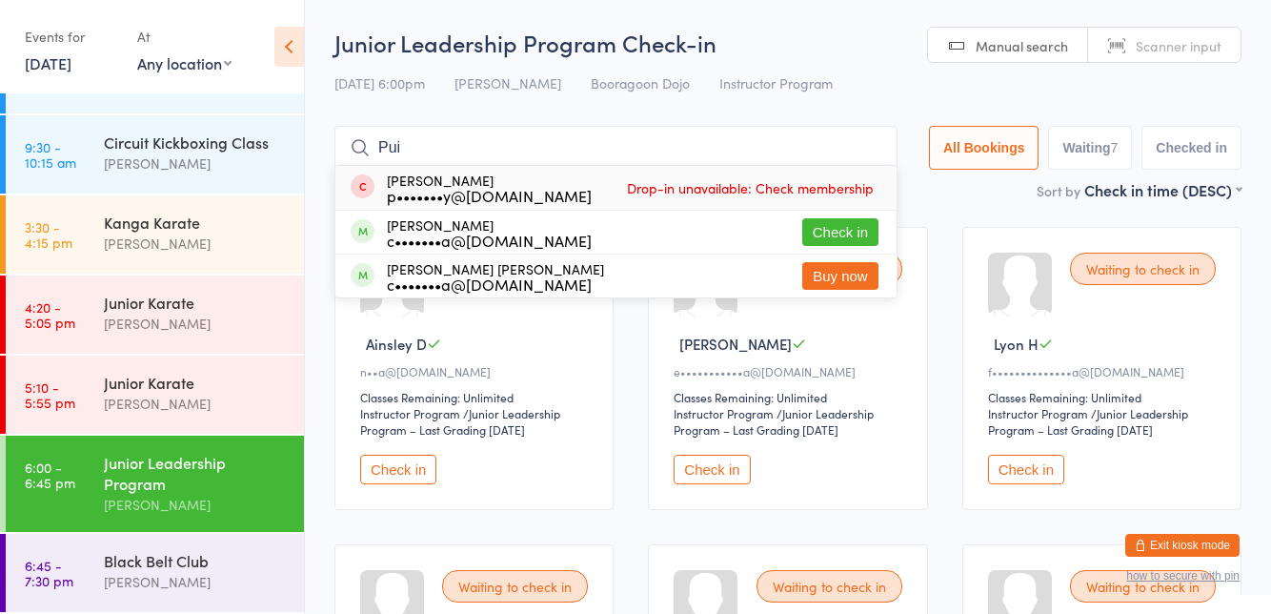
type input "Pui"
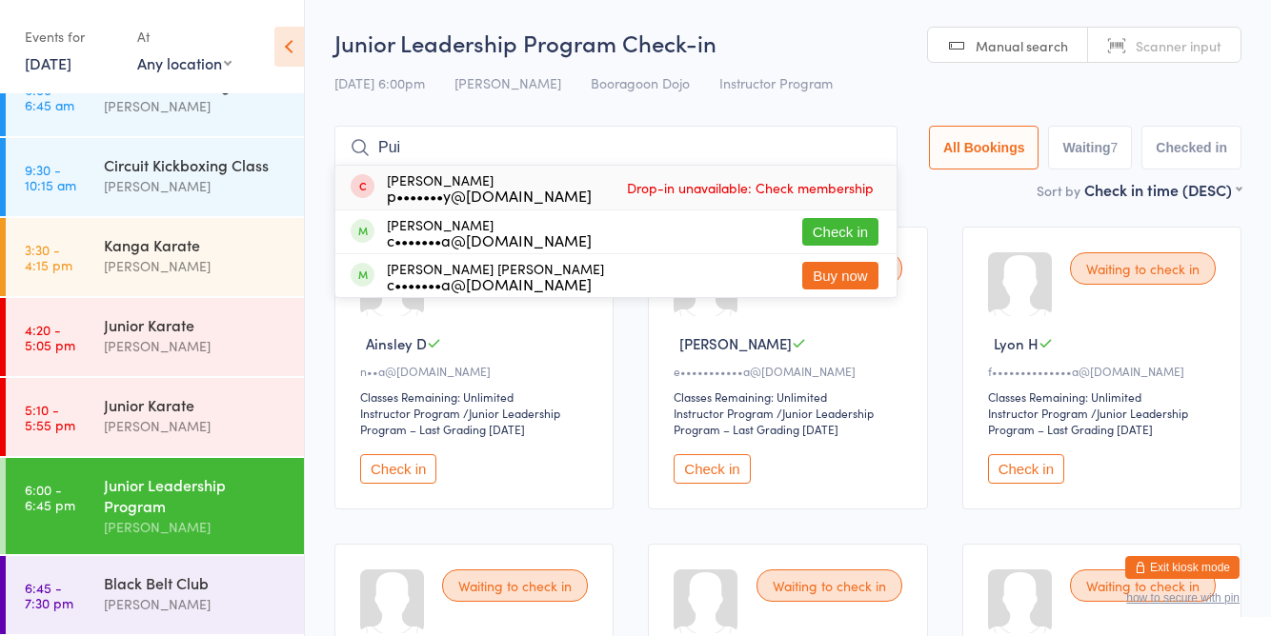
click at [428, 261] on div "[PERSON_NAME] [PERSON_NAME] c•••••••a@[DOMAIN_NAME]" at bounding box center [495, 276] width 217 height 30
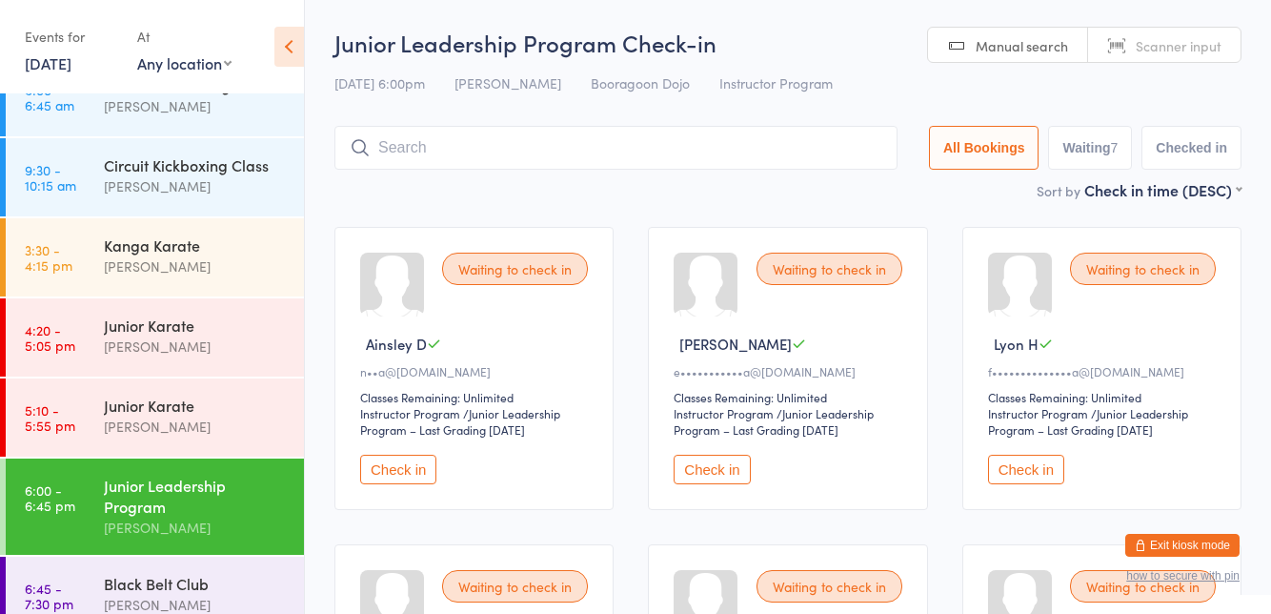
scroll to position [58, 0]
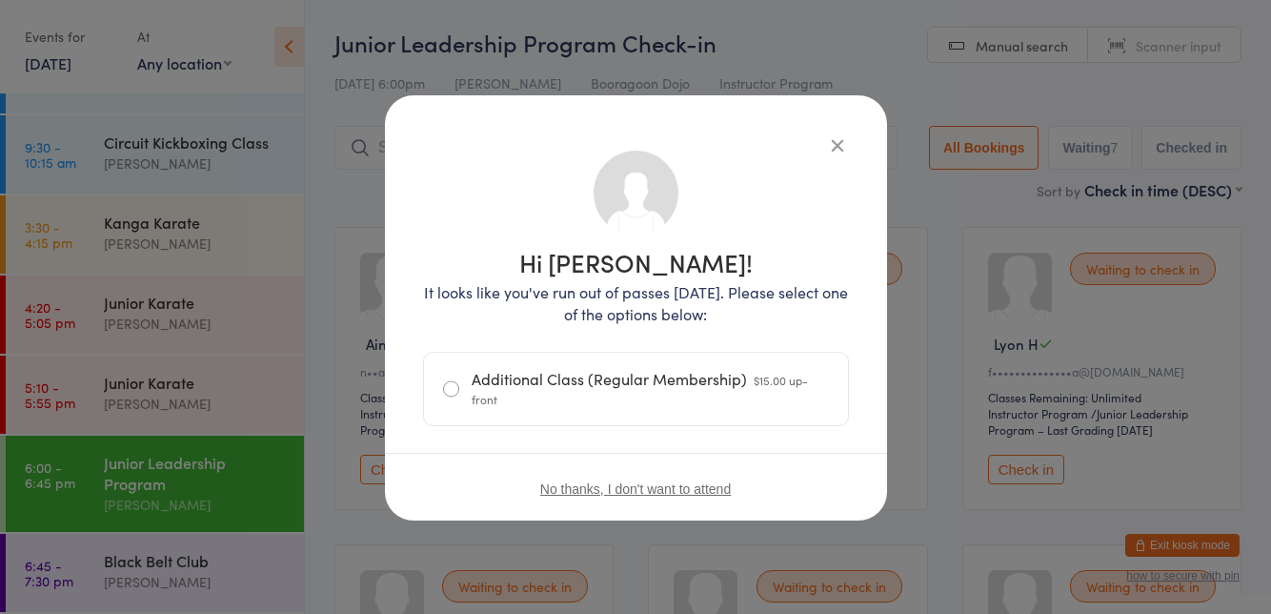
click at [843, 137] on icon "button" at bounding box center [837, 144] width 21 height 21
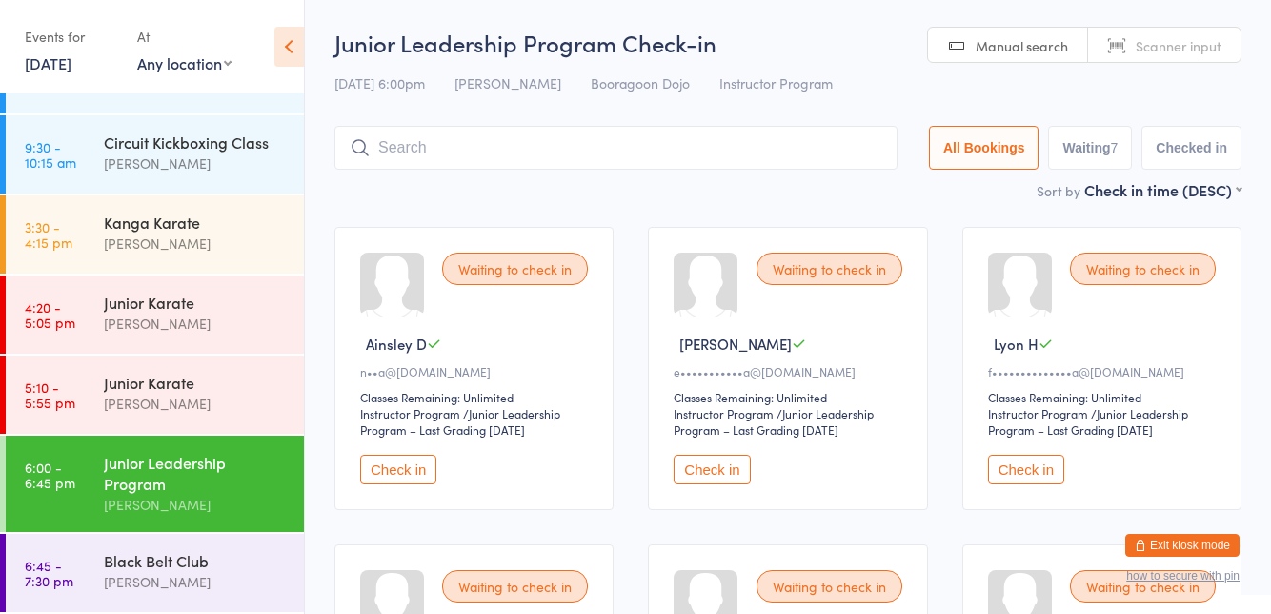
click at [191, 395] on div "[PERSON_NAME]" at bounding box center [196, 403] width 184 height 22
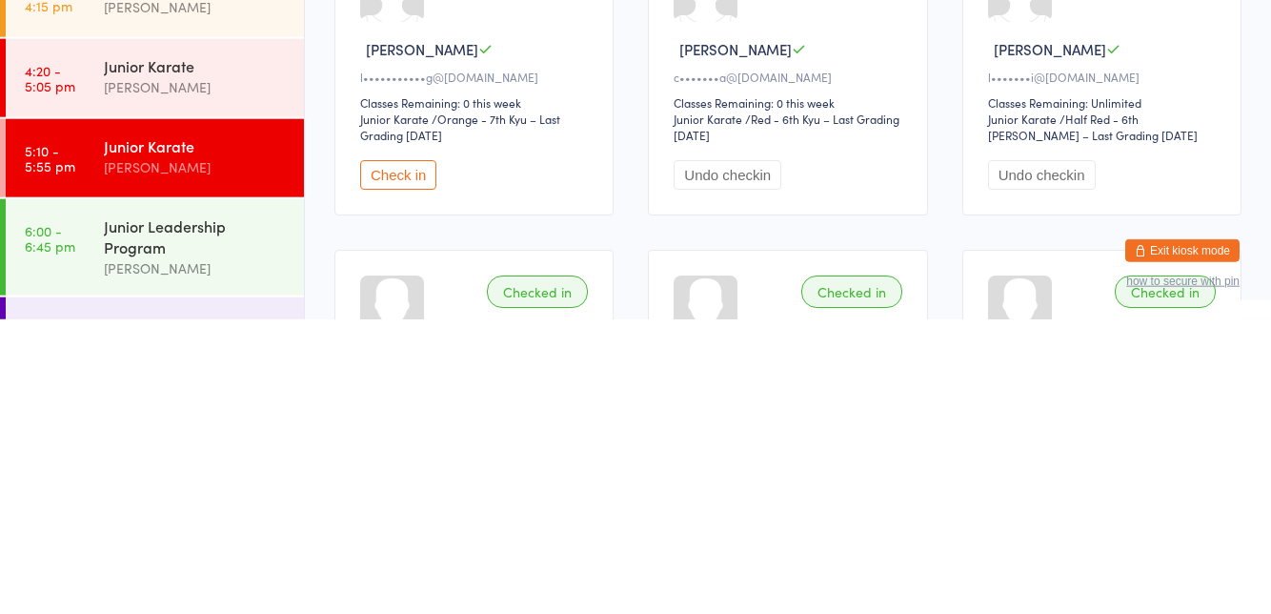
click at [109, 562] on div "[PERSON_NAME]" at bounding box center [196, 563] width 184 height 22
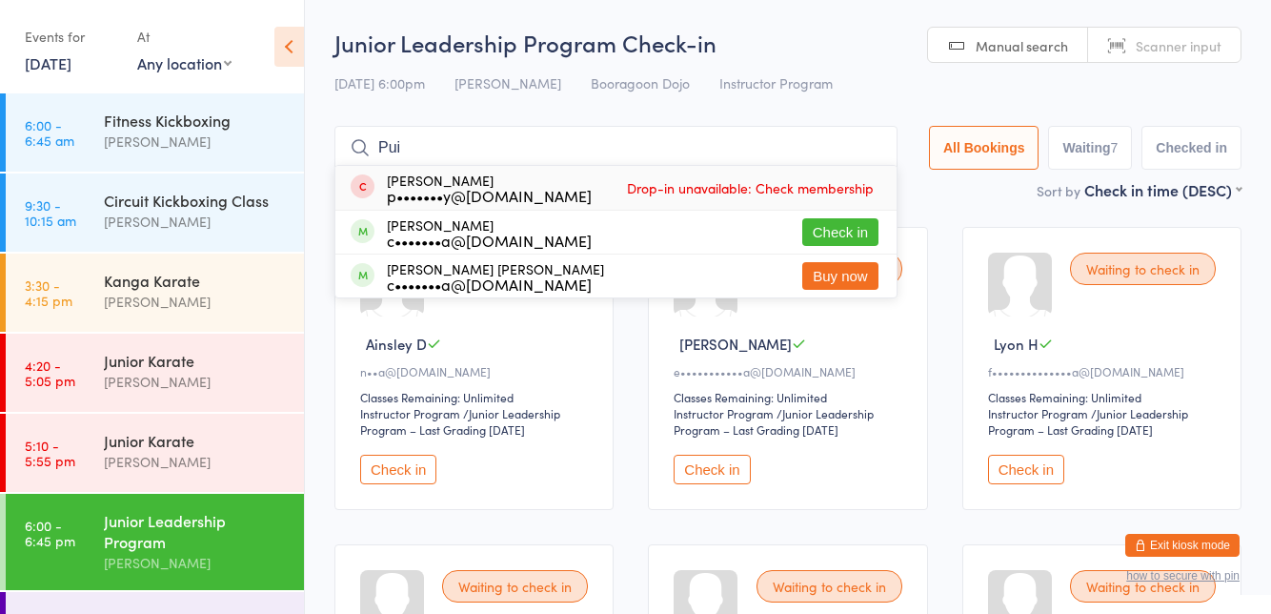
type input "Pui"
click at [743, 229] on div "[PERSON_NAME] c•••••••a@[DOMAIN_NAME] Check in" at bounding box center [615, 232] width 561 height 43
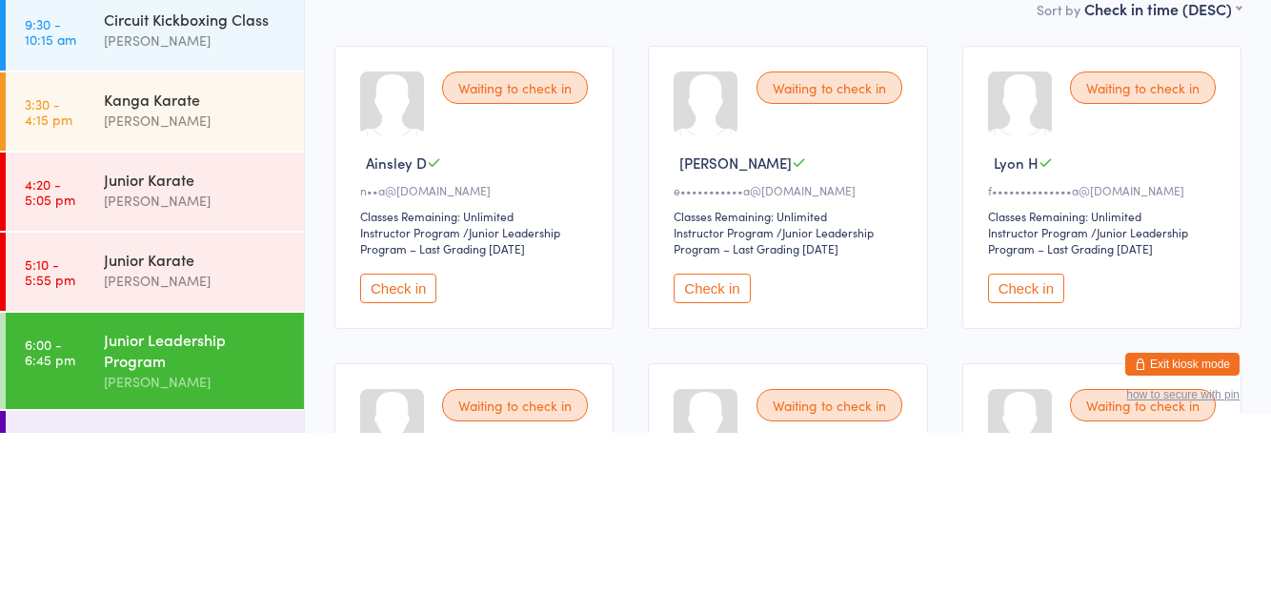
click at [94, 468] on link "5:10 - 5:55 pm Junior Karate [PERSON_NAME]" at bounding box center [155, 452] width 298 height 78
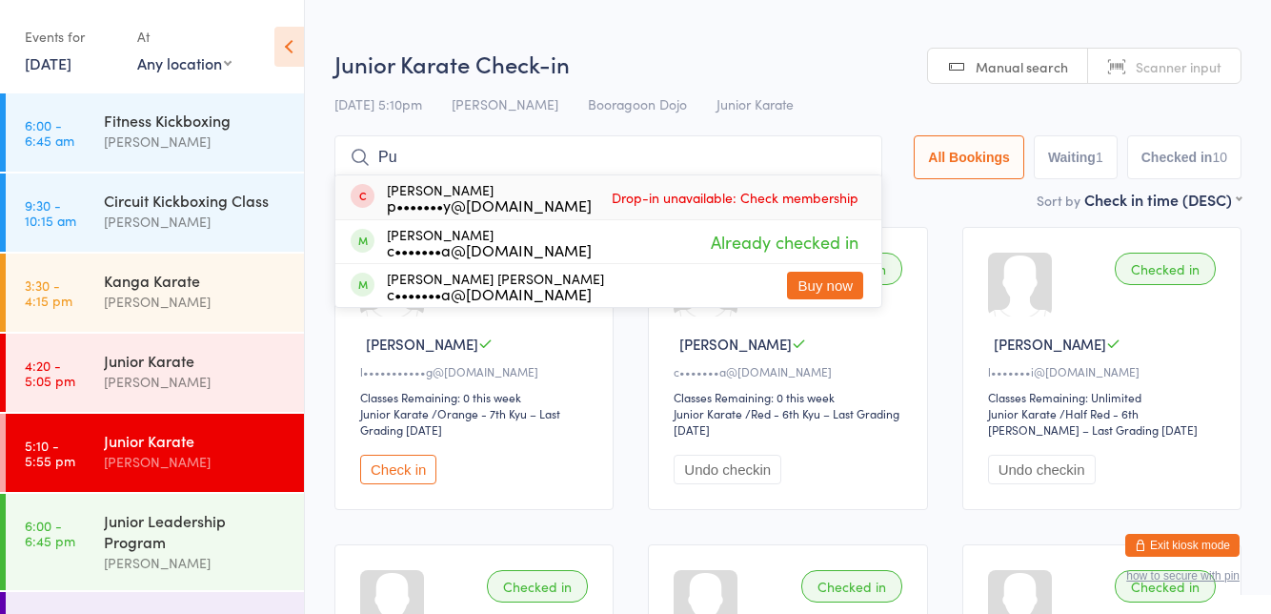
type input "P"
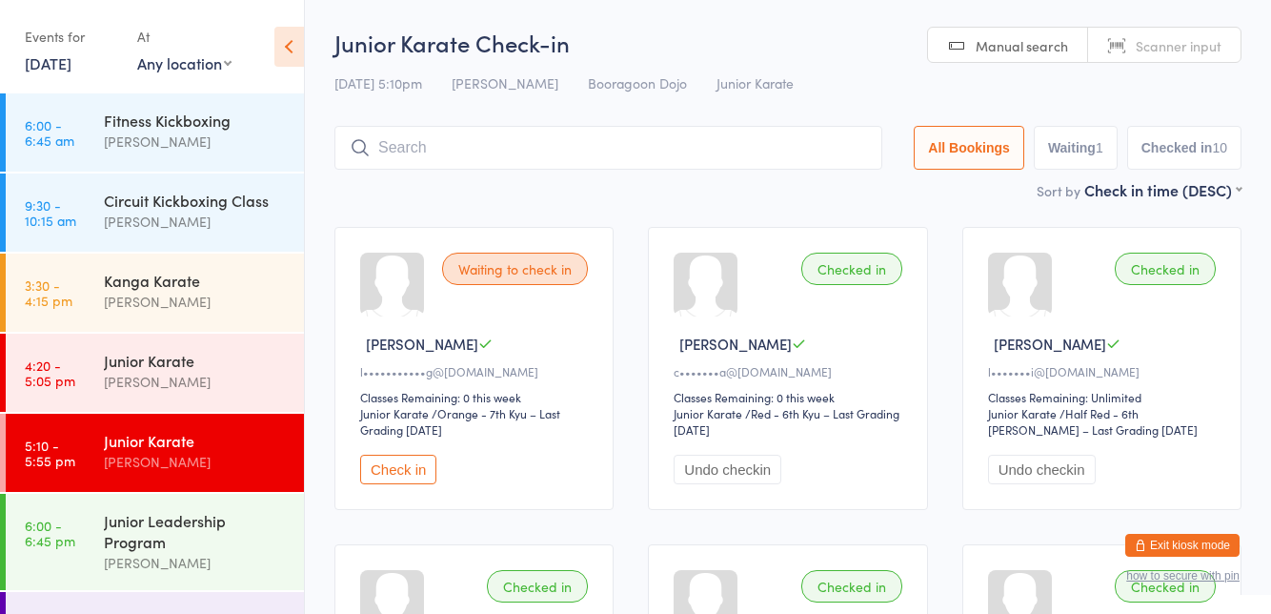
click at [410, 465] on button "Check in" at bounding box center [398, 469] width 76 height 30
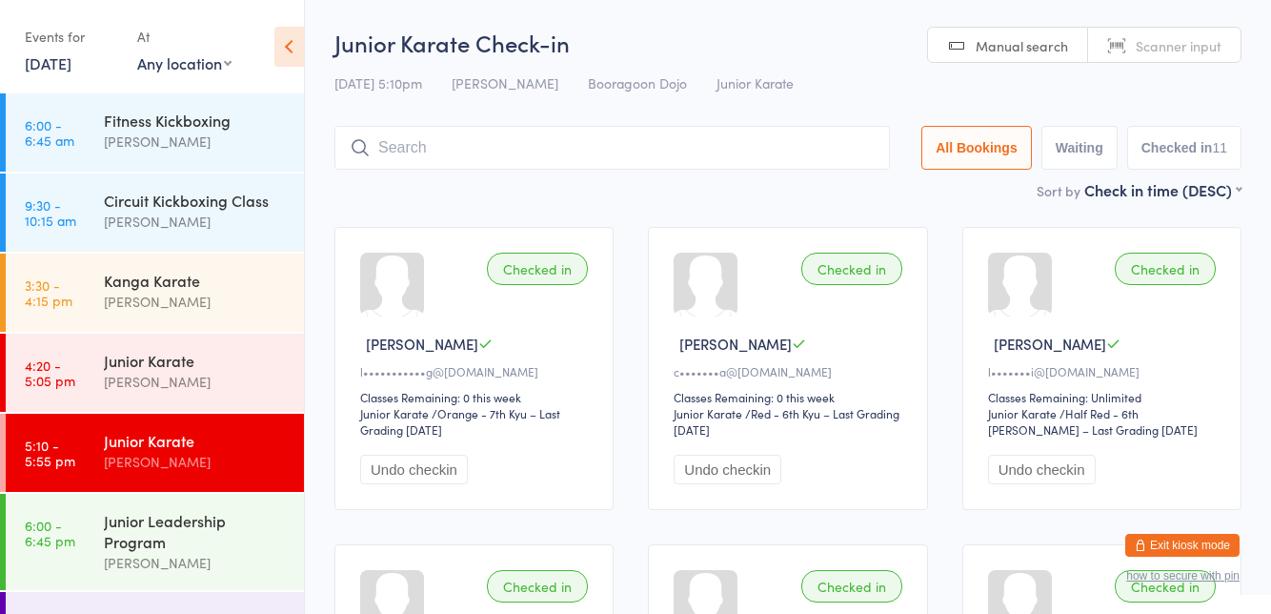
click at [223, 547] on div "Junior Leadership Program" at bounding box center [196, 531] width 184 height 42
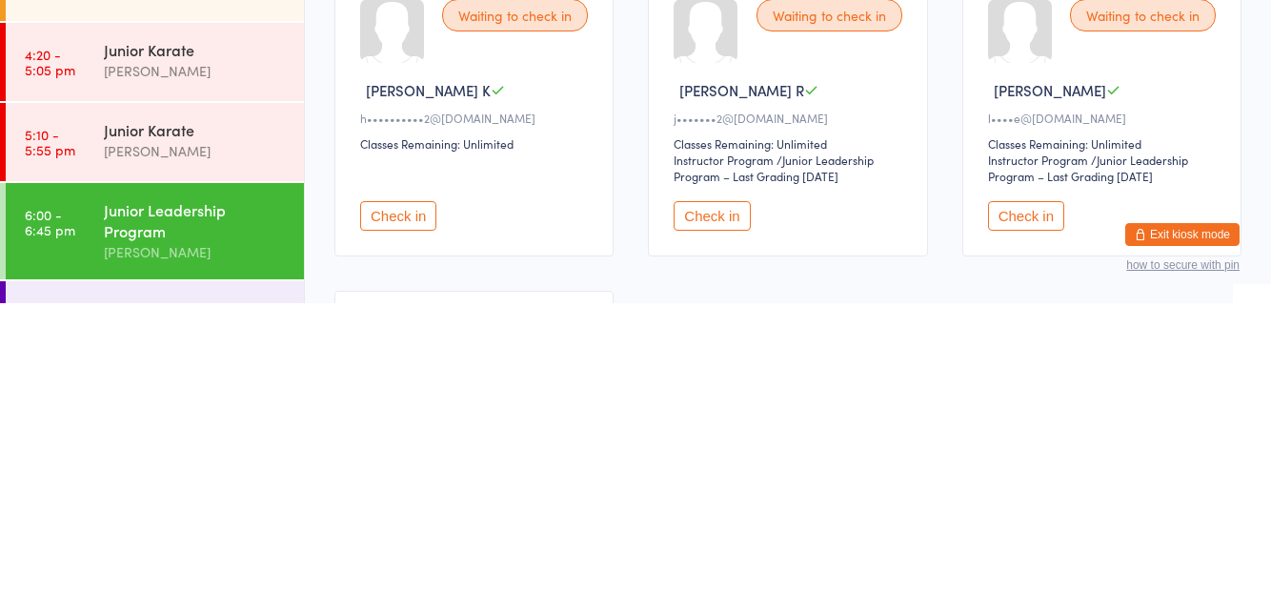
click at [398, 518] on button "Check in" at bounding box center [398, 527] width 76 height 30
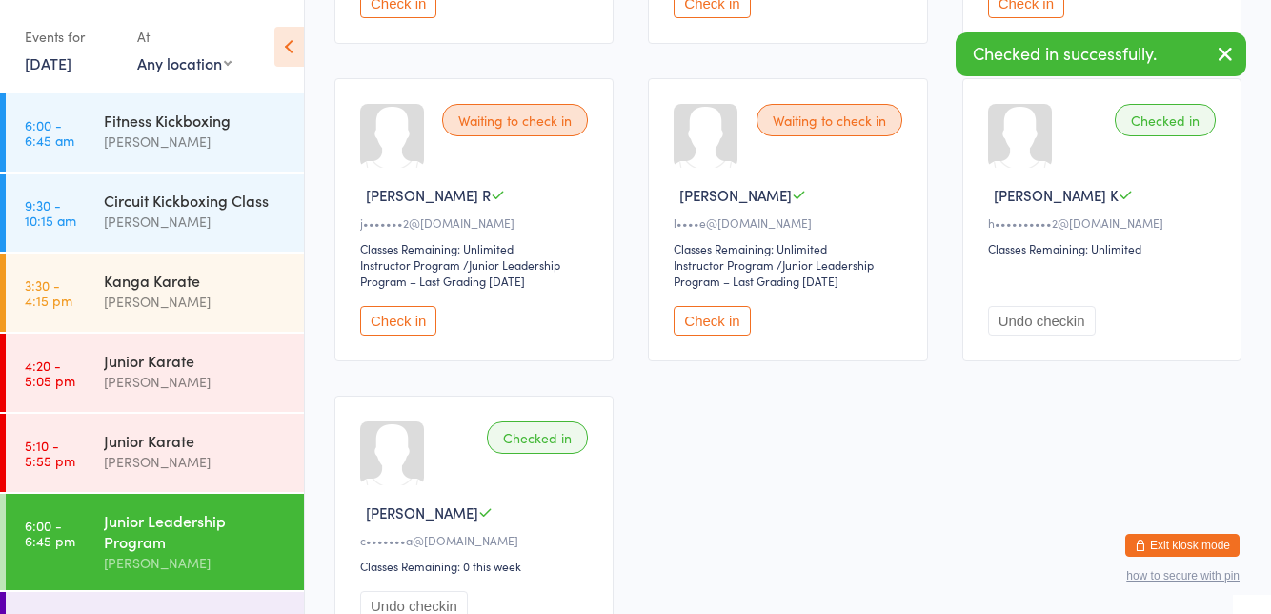
scroll to position [464, 0]
click at [179, 613] on div "Black Belt Club" at bounding box center [196, 618] width 184 height 21
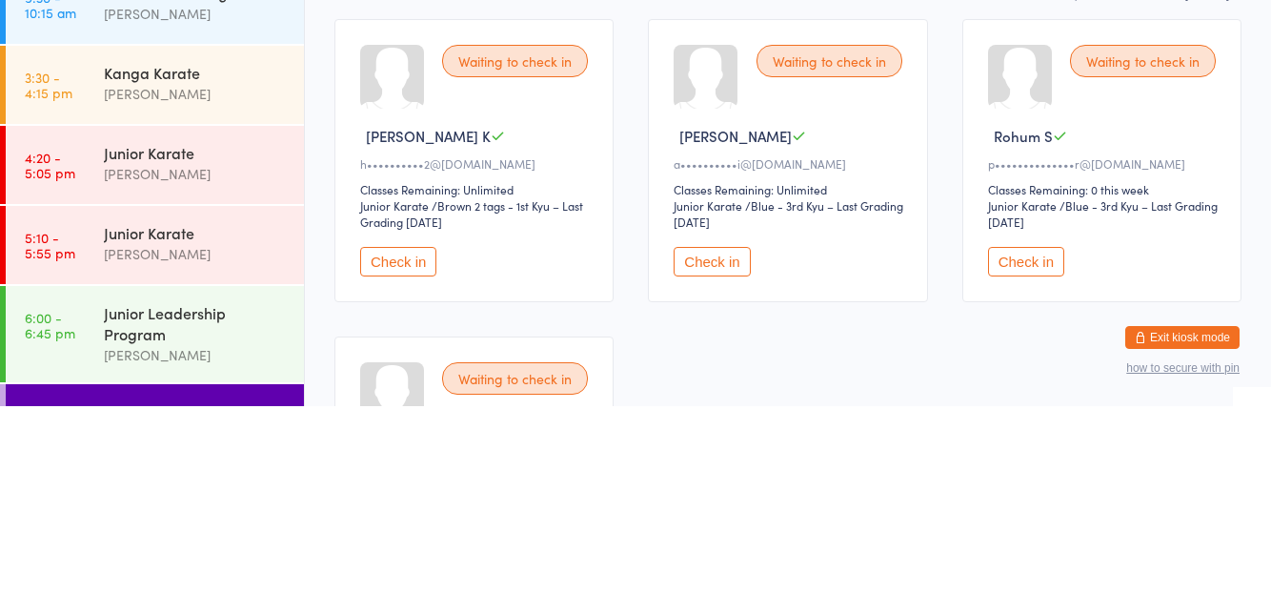
click at [398, 472] on button "Check in" at bounding box center [398, 469] width 76 height 30
